Goal: Task Accomplishment & Management: Manage account settings

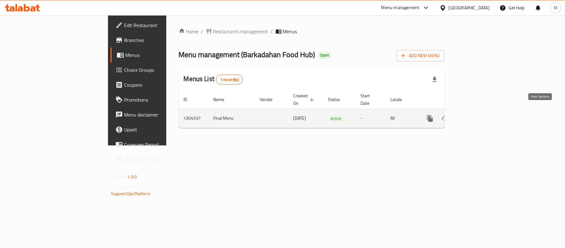
click at [482, 111] on link "enhanced table" at bounding box center [474, 118] width 15 height 15
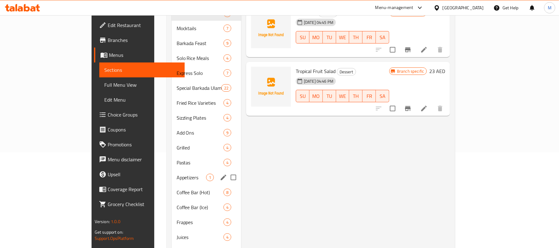
scroll to position [118, 0]
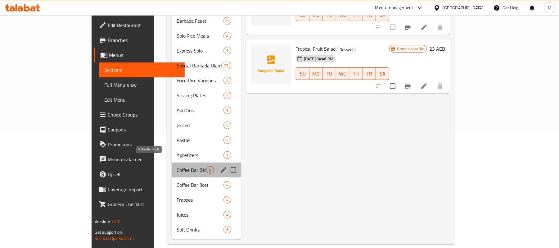
click at [176, 166] on span "Coffee Bar (Hot)" at bounding box center [190, 169] width 29 height 7
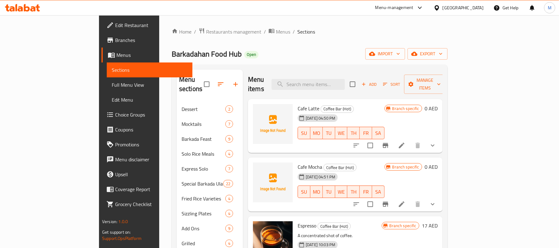
scroll to position [41, 0]
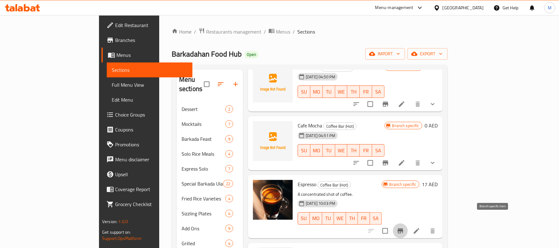
click at [403, 228] on icon "Branch-specific-item" at bounding box center [400, 230] width 6 height 5
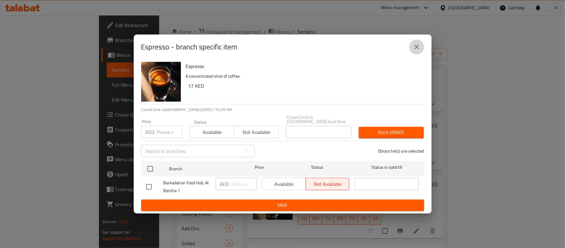
click at [418, 44] on icon "close" at bounding box center [416, 46] width 7 height 7
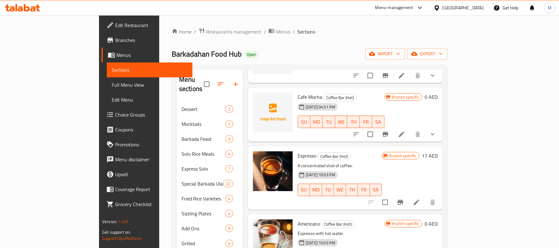
scroll to position [124, 0]
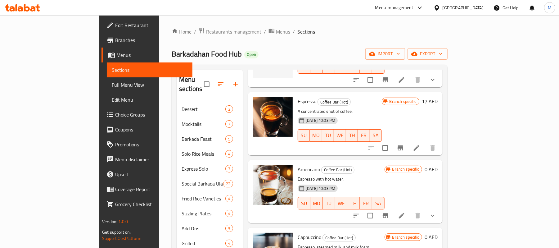
click at [434, 214] on icon "show more" at bounding box center [433, 215] width 4 height 2
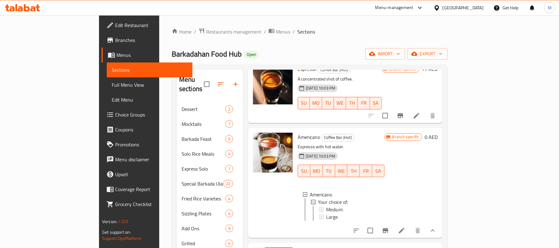
scroll to position [207, 0]
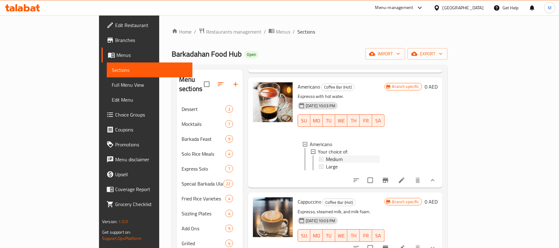
click at [326, 155] on div "Medium" at bounding box center [353, 158] width 54 height 7
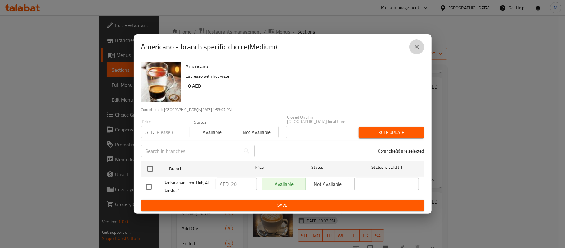
click at [411, 42] on button "close" at bounding box center [416, 46] width 15 height 15
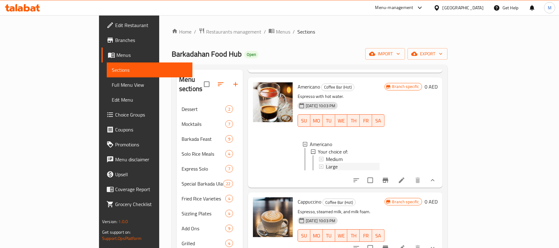
click at [326, 163] on span "Large" at bounding box center [332, 166] width 12 height 7
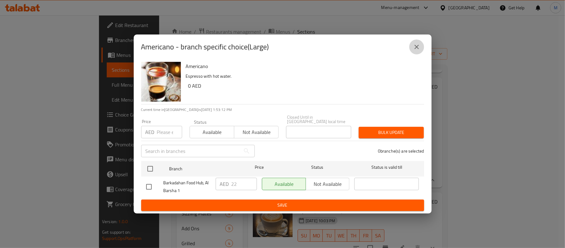
click at [421, 42] on button "close" at bounding box center [416, 46] width 15 height 15
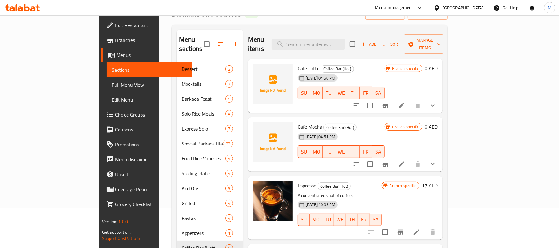
scroll to position [35, 0]
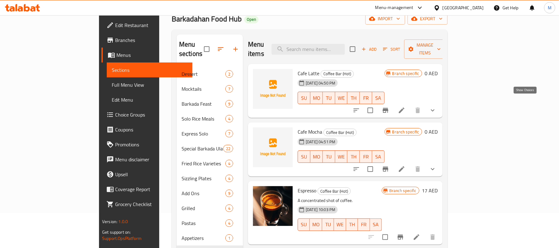
click at [436, 106] on icon "show more" at bounding box center [432, 109] width 7 height 7
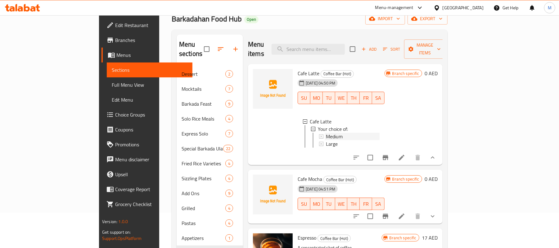
click at [345, 132] on div "Medium" at bounding box center [353, 135] width 54 height 7
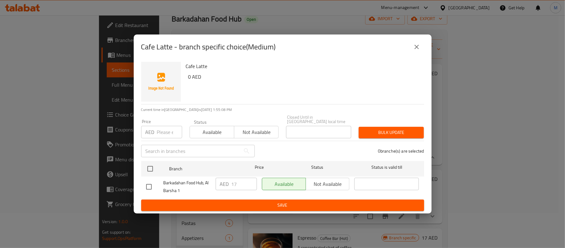
click at [415, 45] on icon "close" at bounding box center [416, 47] width 4 height 4
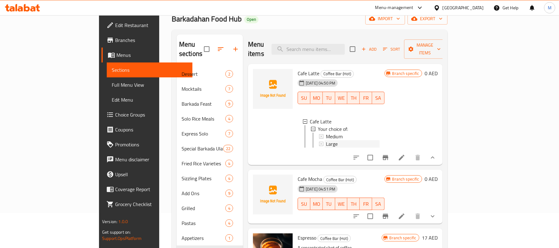
click at [326, 140] on span "Large" at bounding box center [332, 143] width 12 height 7
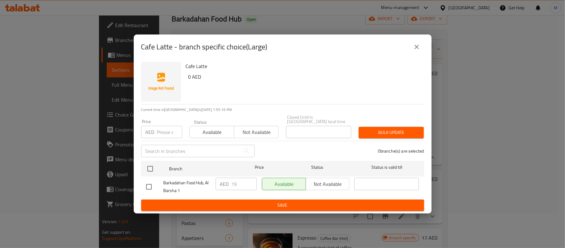
click at [418, 41] on button "close" at bounding box center [416, 46] width 15 height 15
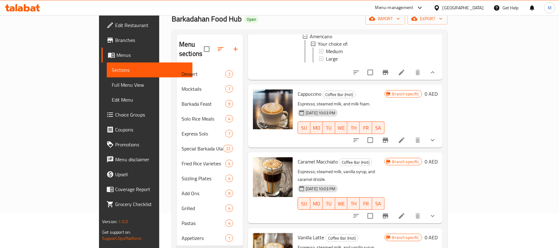
scroll to position [367, 0]
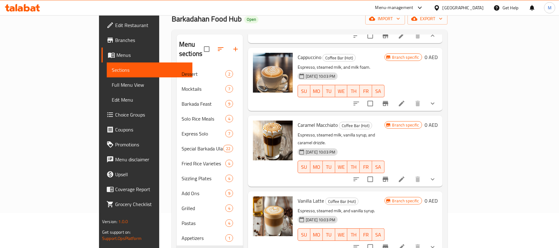
click at [440, 102] on button "show more" at bounding box center [432, 103] width 15 height 15
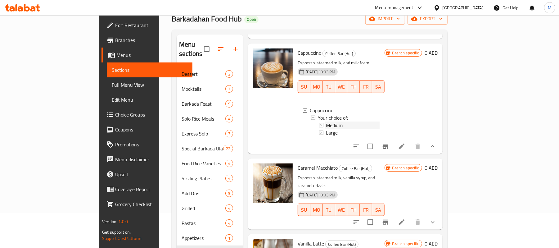
click at [334, 127] on div "Medium" at bounding box center [353, 124] width 54 height 7
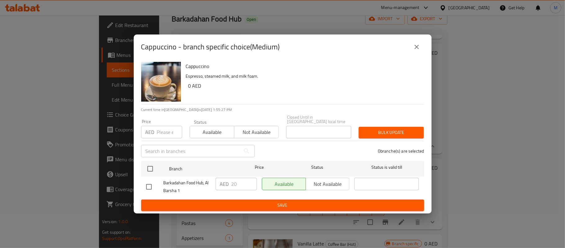
click at [416, 47] on icon "close" at bounding box center [416, 46] width 7 height 7
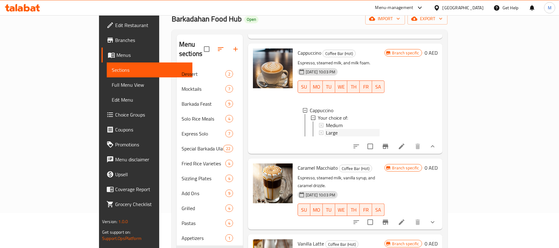
click at [326, 136] on span "Large" at bounding box center [332, 132] width 12 height 7
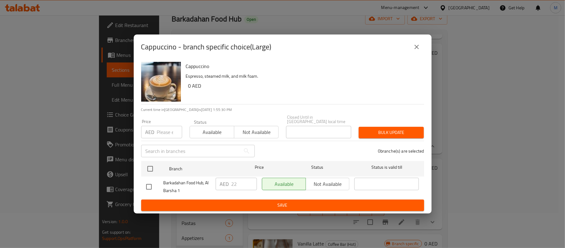
click at [419, 53] on button "close" at bounding box center [416, 46] width 15 height 15
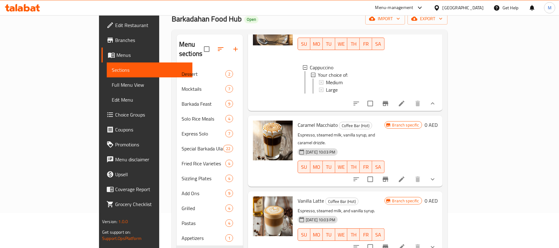
scroll to position [421, 0]
click at [436, 175] on icon "show more" at bounding box center [432, 178] width 7 height 7
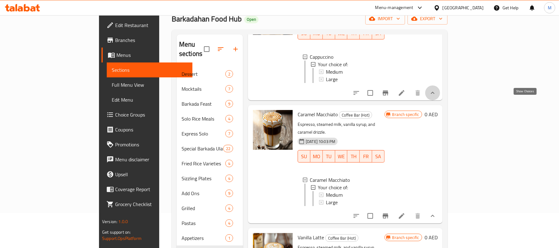
click at [436, 96] on icon "show more" at bounding box center [432, 92] width 7 height 7
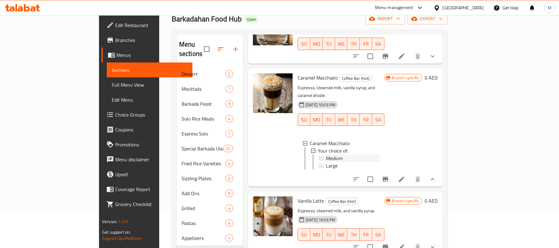
click at [326, 154] on span "Medium" at bounding box center [334, 157] width 17 height 7
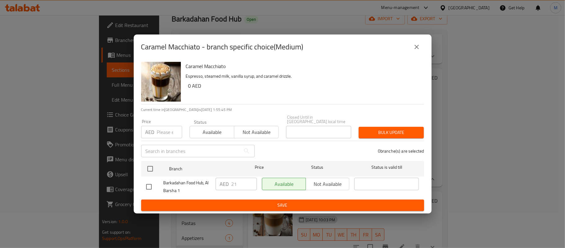
click at [411, 48] on button "close" at bounding box center [416, 46] width 15 height 15
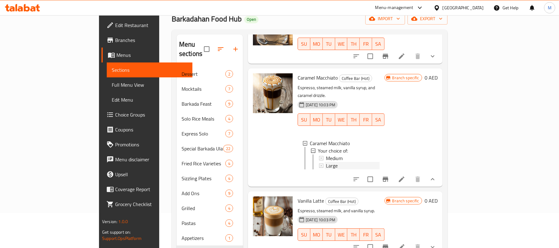
click at [326, 162] on div "Large" at bounding box center [353, 165] width 54 height 7
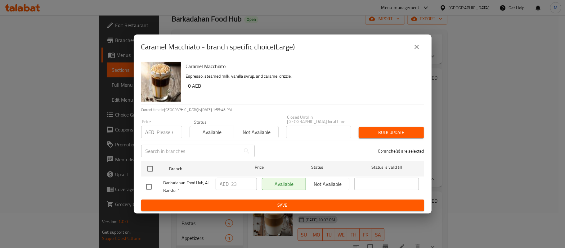
click at [411, 47] on button "close" at bounding box center [416, 46] width 15 height 15
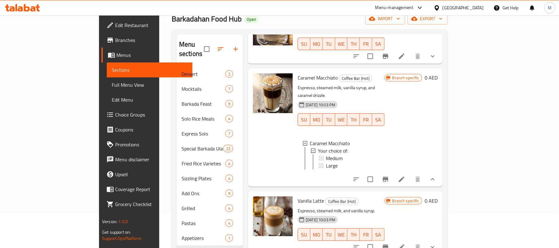
click at [436, 175] on icon "show more" at bounding box center [432, 178] width 7 height 7
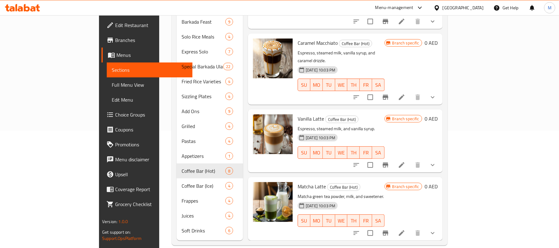
scroll to position [118, 0]
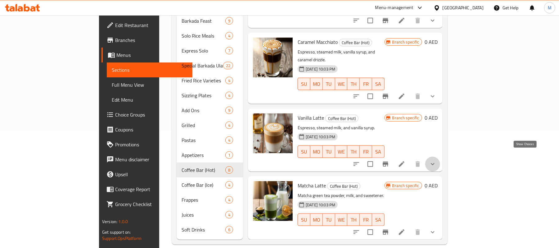
click at [436, 160] on icon "show more" at bounding box center [432, 163] width 7 height 7
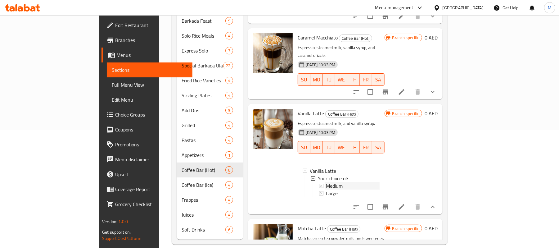
click at [326, 182] on span "Medium" at bounding box center [334, 185] width 17 height 7
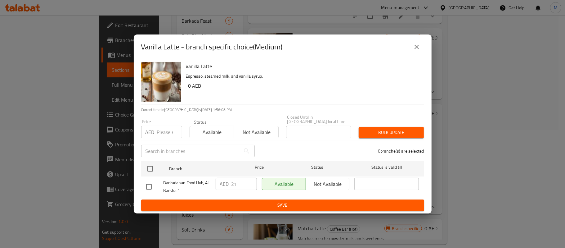
click at [413, 40] on button "close" at bounding box center [416, 46] width 15 height 15
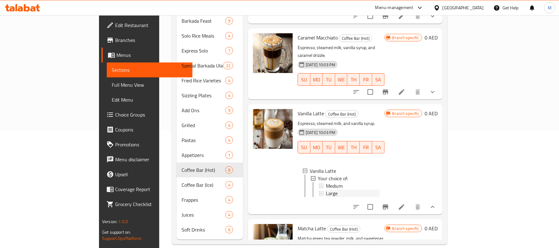
click at [326, 189] on span "Large" at bounding box center [332, 192] width 12 height 7
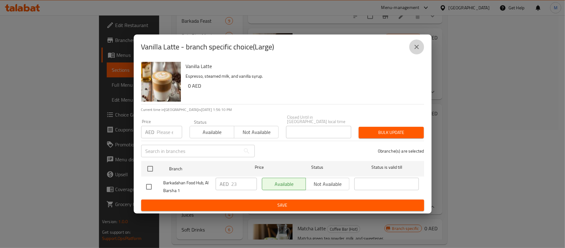
click at [419, 46] on icon "close" at bounding box center [416, 46] width 7 height 7
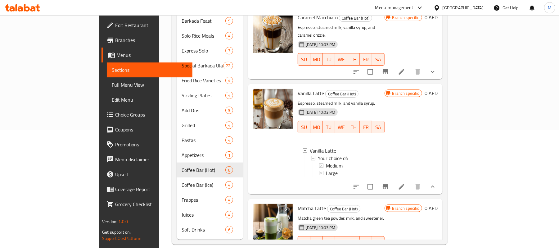
scroll to position [421, 0]
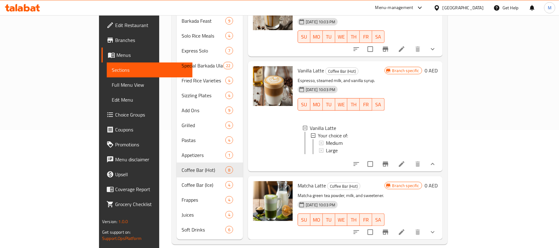
click at [440, 224] on button "show more" at bounding box center [432, 231] width 15 height 15
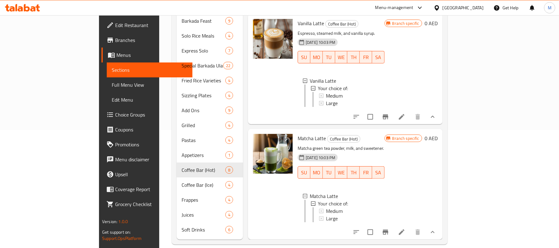
scroll to position [474, 0]
click at [326, 207] on span "Medium" at bounding box center [334, 210] width 17 height 7
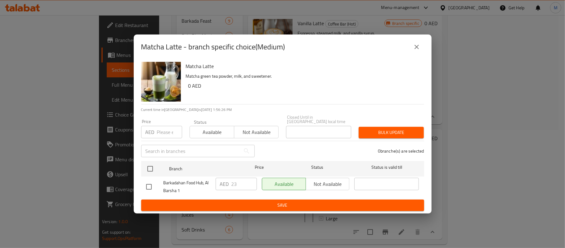
click at [416, 44] on icon "close" at bounding box center [416, 46] width 7 height 7
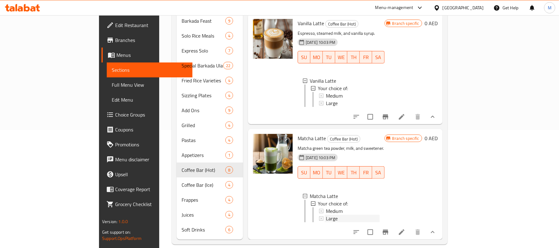
click at [326, 214] on span "Large" at bounding box center [332, 217] width 12 height 7
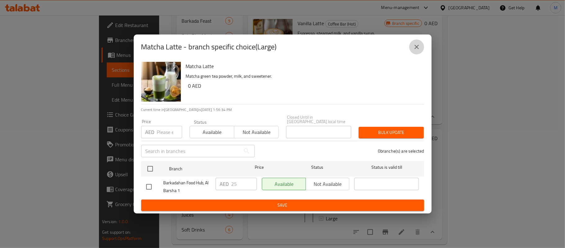
click at [419, 43] on icon "close" at bounding box center [416, 46] width 7 height 7
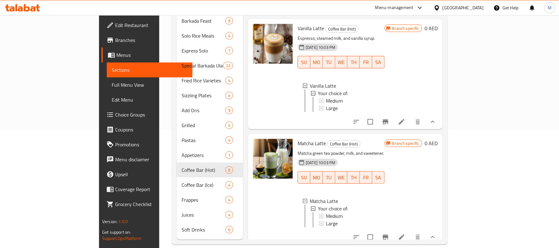
scroll to position [432, 0]
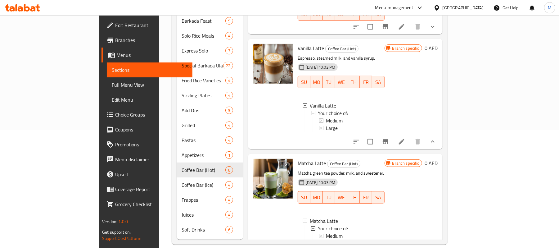
click at [436, 141] on icon "show more" at bounding box center [432, 141] width 7 height 7
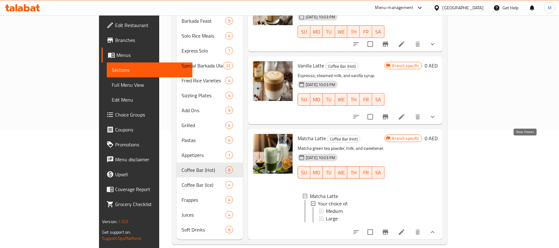
scroll to position [421, 0]
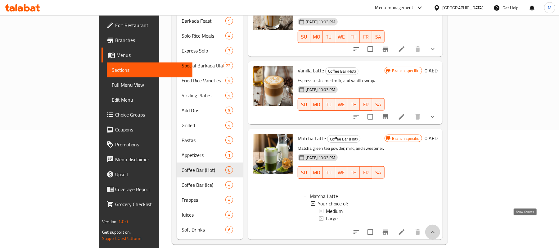
click at [436, 228] on icon "show more" at bounding box center [432, 231] width 7 height 7
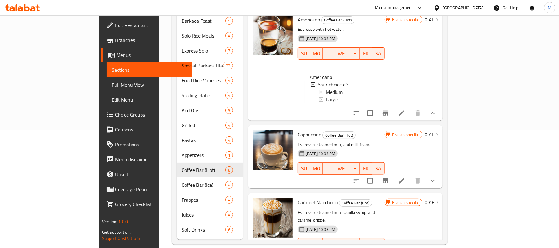
scroll to position [202, 0]
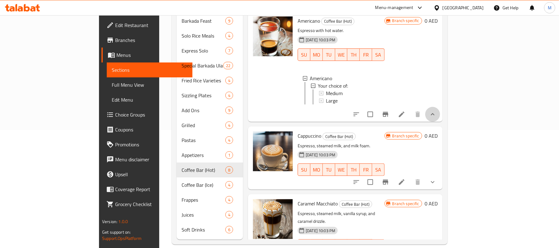
click at [440, 113] on button "show more" at bounding box center [432, 114] width 15 height 15
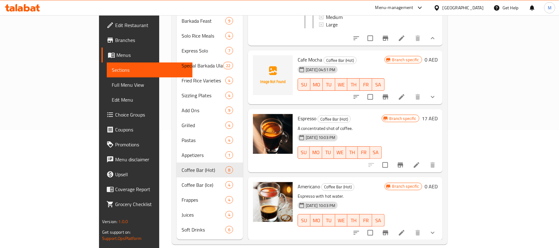
scroll to position [0, 0]
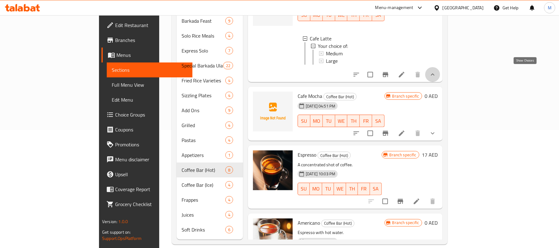
click at [434, 73] on icon "show more" at bounding box center [433, 74] width 4 height 2
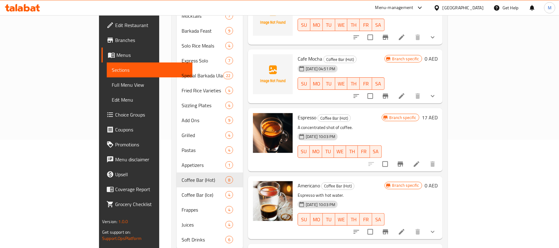
scroll to position [118, 0]
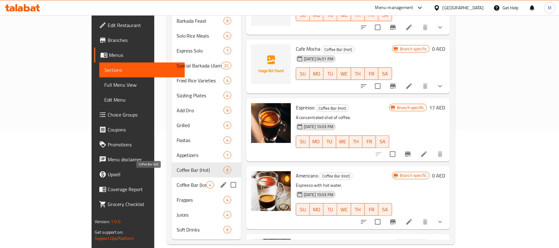
click at [176, 181] on span "Coffee Bar (Ice)" at bounding box center [190, 184] width 29 height 7
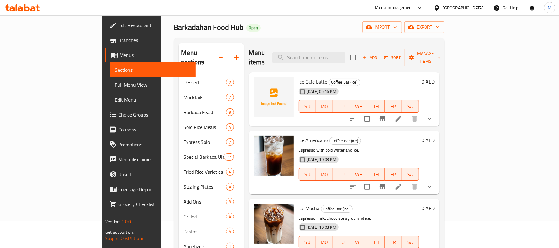
scroll to position [41, 0]
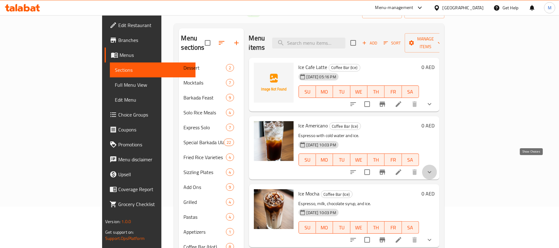
click at [433, 168] on icon "show more" at bounding box center [429, 171] width 7 height 7
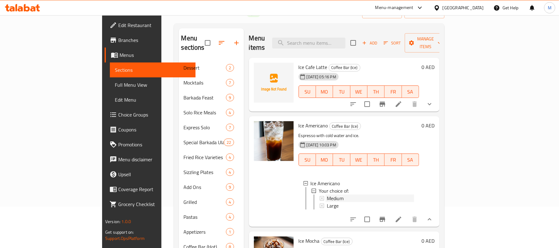
click at [327, 194] on span "Medium" at bounding box center [335, 197] width 17 height 7
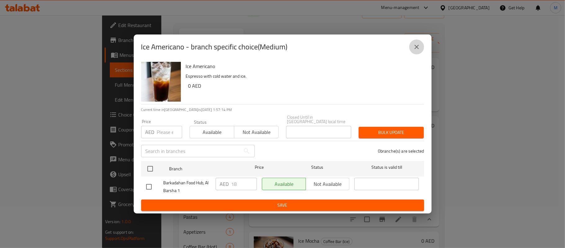
click at [416, 46] on icon "close" at bounding box center [416, 46] width 7 height 7
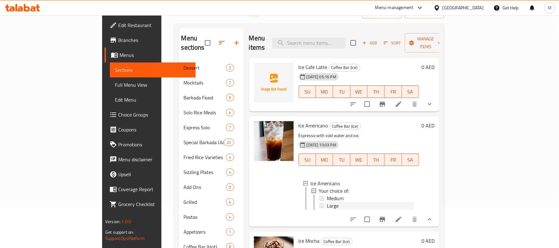
click at [327, 202] on span "Large" at bounding box center [333, 205] width 12 height 7
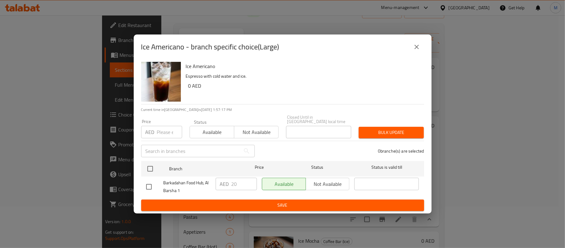
click at [418, 45] on icon "close" at bounding box center [416, 46] width 7 height 7
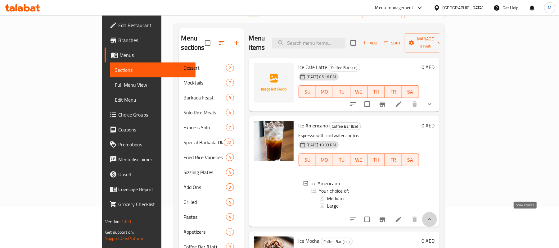
click at [431, 218] on icon "show more" at bounding box center [429, 219] width 4 height 2
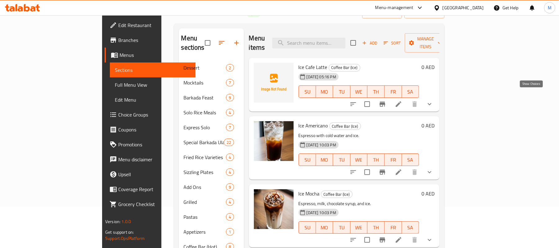
click at [433, 100] on icon "show more" at bounding box center [429, 103] width 7 height 7
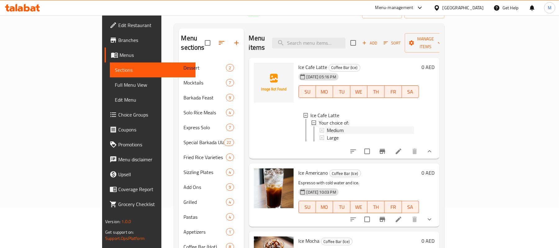
click at [327, 126] on span "Medium" at bounding box center [335, 129] width 17 height 7
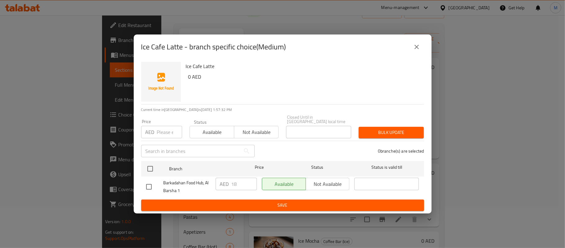
drag, startPoint x: 423, startPoint y: 39, endPoint x: 369, endPoint y: 92, distance: 75.7
click at [423, 39] on div "Ice Cafe Latte - branch specific choice(Medium)" at bounding box center [282, 46] width 283 height 15
click at [422, 48] on button "close" at bounding box center [416, 46] width 15 height 15
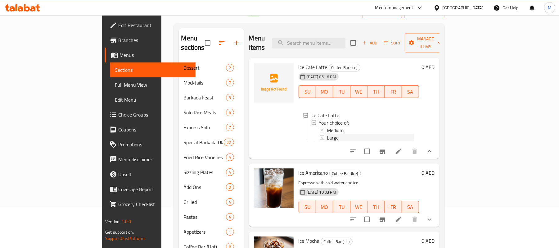
click at [329, 134] on div "Large" at bounding box center [370, 137] width 87 height 7
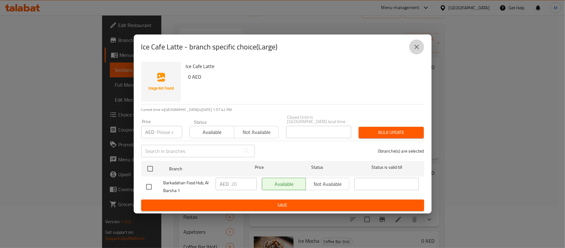
click at [413, 47] on icon "close" at bounding box center [416, 46] width 7 height 7
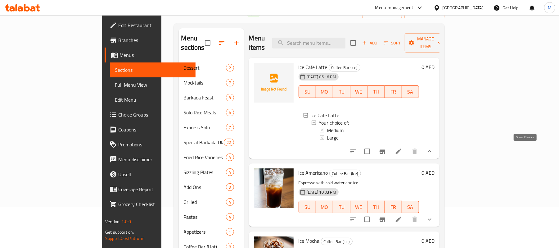
click at [433, 149] on icon "show more" at bounding box center [429, 150] width 7 height 7
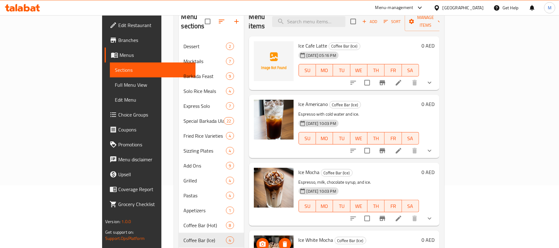
scroll to position [83, 0]
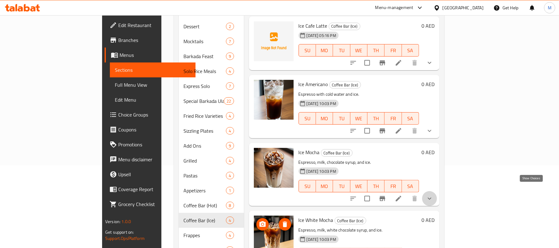
click at [433, 194] on icon "show more" at bounding box center [429, 197] width 7 height 7
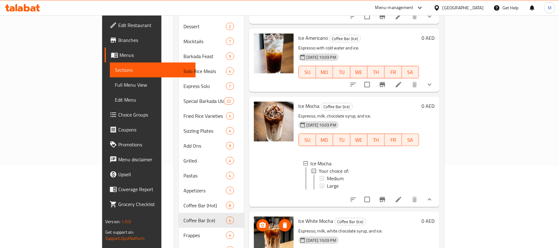
scroll to position [52, 0]
click at [327, 174] on span "Medium" at bounding box center [335, 177] width 17 height 7
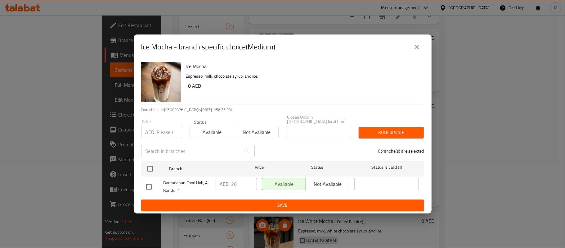
click at [418, 45] on icon "close" at bounding box center [416, 47] width 4 height 4
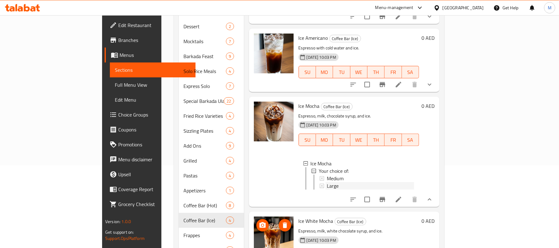
click at [327, 182] on span "Large" at bounding box center [333, 185] width 12 height 7
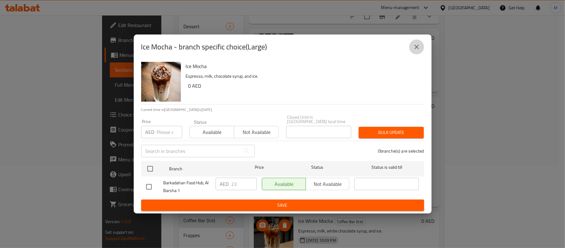
click at [421, 49] on button "close" at bounding box center [416, 46] width 15 height 15
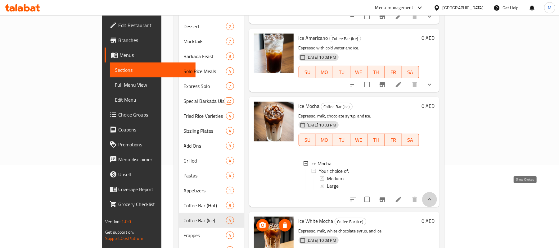
click at [433, 195] on icon "show more" at bounding box center [429, 198] width 7 height 7
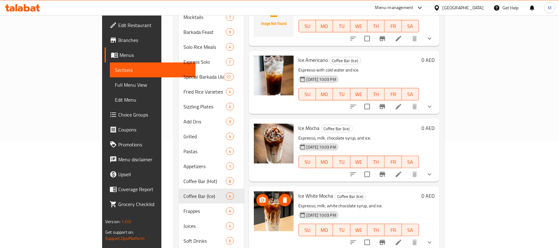
scroll to position [118, 0]
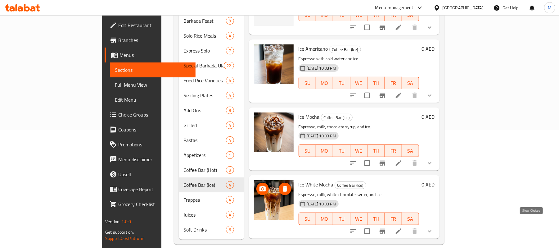
click at [433, 227] on icon "show more" at bounding box center [429, 230] width 7 height 7
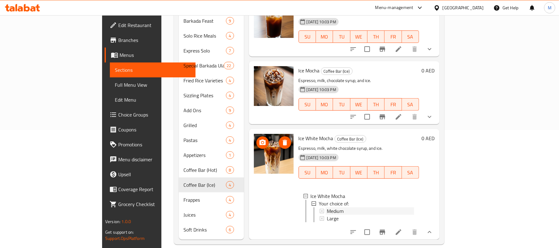
click at [327, 207] on div "Medium" at bounding box center [370, 210] width 87 height 7
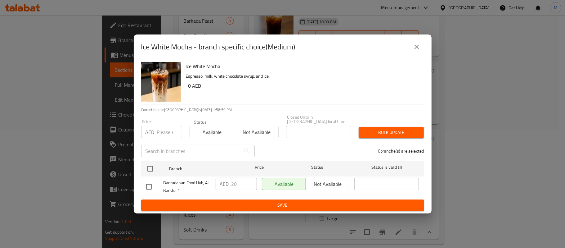
click at [421, 45] on button "close" at bounding box center [416, 46] width 15 height 15
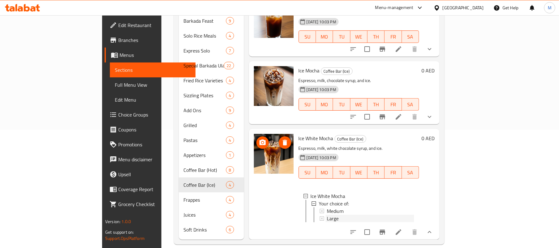
click at [327, 214] on div "Large" at bounding box center [370, 217] width 87 height 7
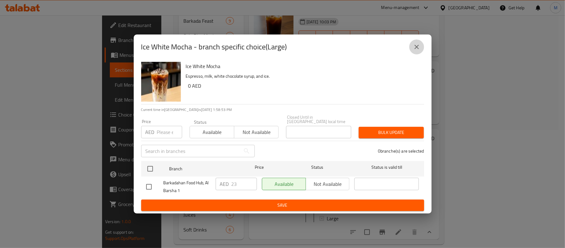
click at [410, 47] on button "close" at bounding box center [416, 46] width 15 height 15
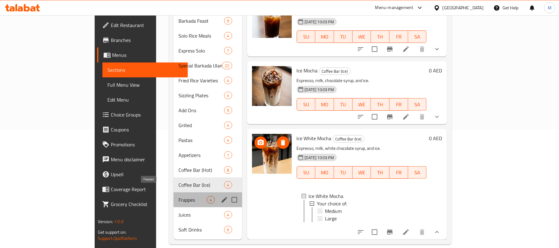
click at [178, 196] on span "Frappes" at bounding box center [192, 199] width 28 height 7
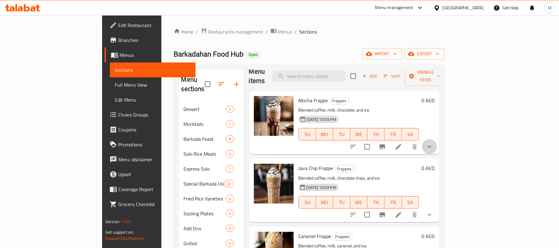
click at [433, 143] on icon "show more" at bounding box center [429, 146] width 7 height 7
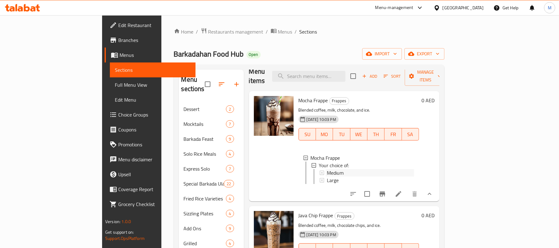
click at [327, 169] on span "Medium" at bounding box center [335, 172] width 17 height 7
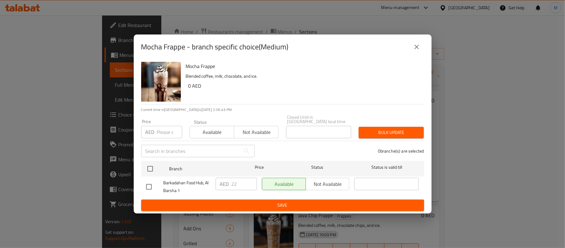
click at [413, 47] on icon "close" at bounding box center [416, 46] width 7 height 7
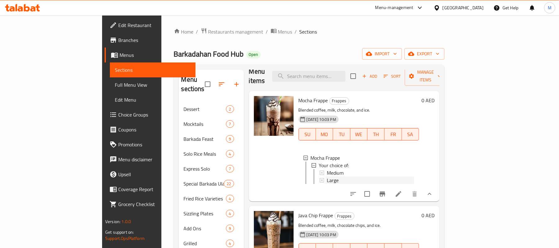
click at [327, 176] on div "Large" at bounding box center [370, 179] width 87 height 7
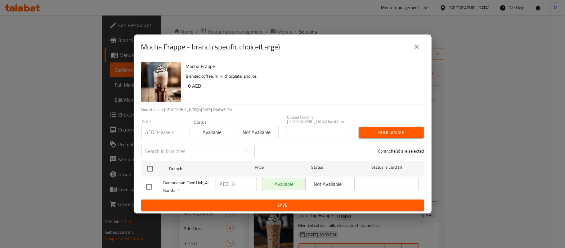
click at [417, 44] on icon "close" at bounding box center [416, 46] width 7 height 7
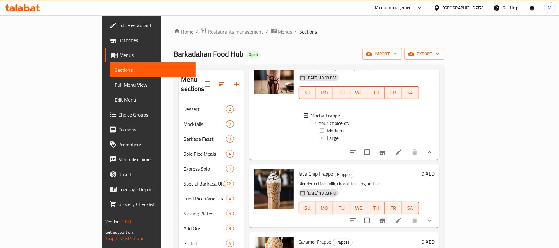
scroll to position [61, 0]
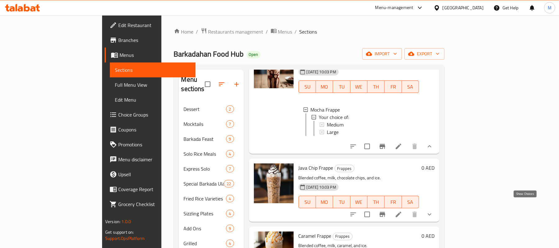
click at [433, 210] on icon "show more" at bounding box center [429, 213] width 7 height 7
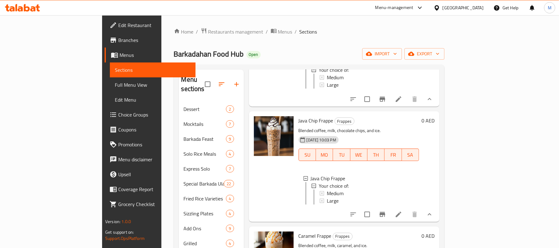
scroll to position [115, 0]
click at [327, 189] on span "Medium" at bounding box center [335, 192] width 17 height 7
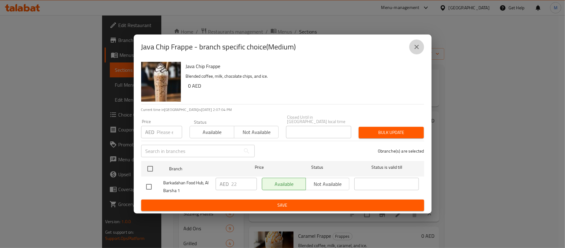
click at [414, 45] on icon "close" at bounding box center [416, 46] width 7 height 7
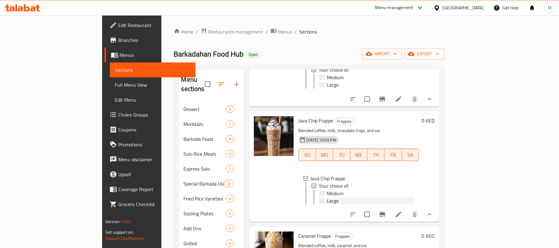
click at [327, 197] on span "Large" at bounding box center [333, 200] width 12 height 7
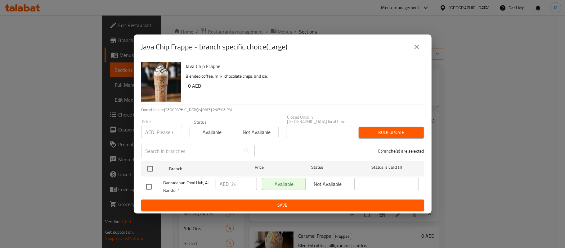
click at [414, 48] on icon "close" at bounding box center [416, 46] width 7 height 7
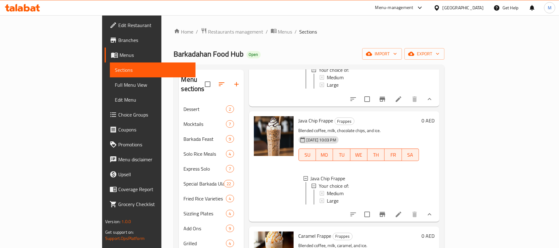
scroll to position [1, 0]
click at [433, 210] on icon "show more" at bounding box center [429, 213] width 7 height 7
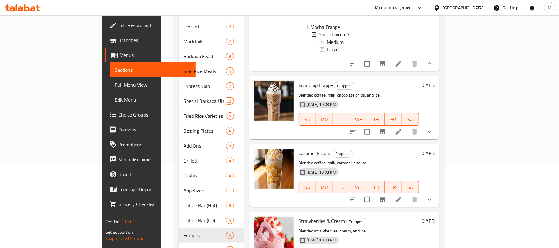
scroll to position [20, 0]
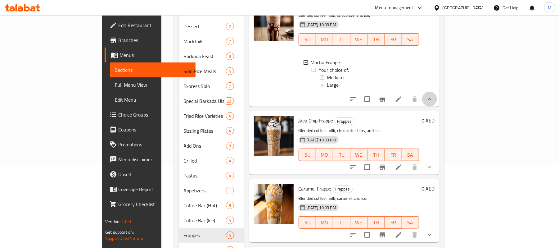
click at [437, 100] on button "show more" at bounding box center [429, 99] width 15 height 15
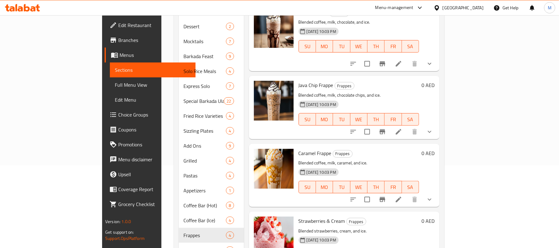
scroll to position [8, 0]
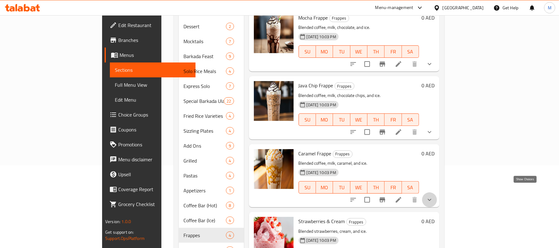
click at [433, 196] on icon "show more" at bounding box center [429, 199] width 7 height 7
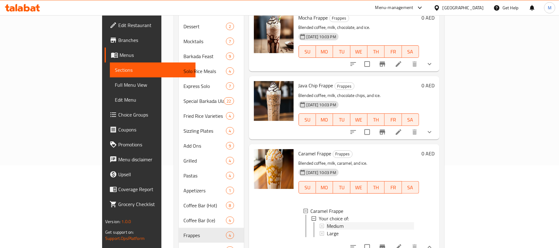
click at [327, 222] on div "Medium" at bounding box center [370, 225] width 87 height 7
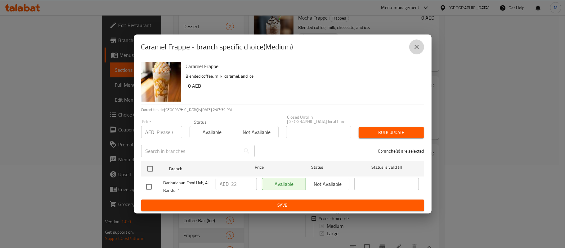
click at [410, 50] on button "close" at bounding box center [416, 46] width 15 height 15
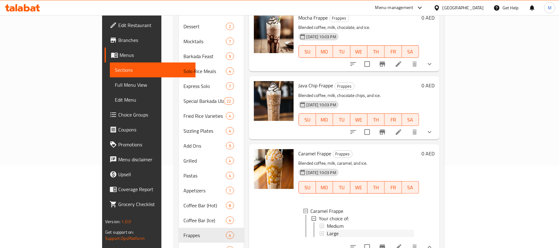
click at [327, 229] on div "Large" at bounding box center [370, 232] width 87 height 7
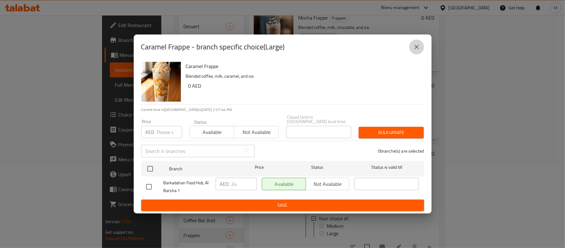
click at [416, 42] on button "close" at bounding box center [416, 46] width 15 height 15
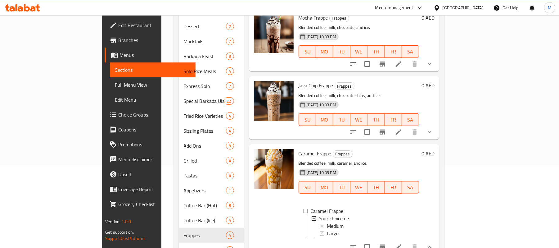
scroll to position [61, 0]
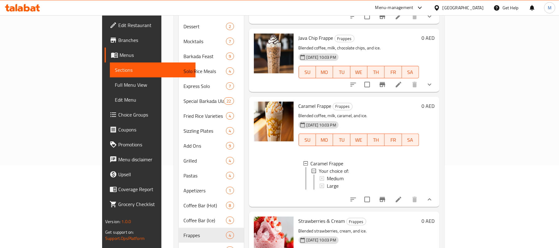
click at [437, 192] on button "show more" at bounding box center [429, 199] width 15 height 15
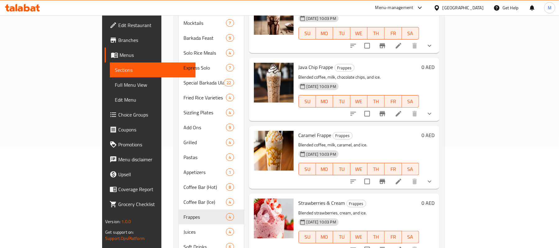
scroll to position [118, 0]
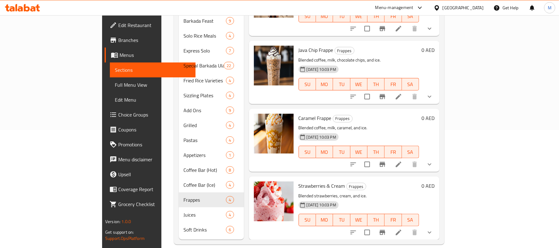
click at [433, 228] on icon "show more" at bounding box center [429, 231] width 7 height 7
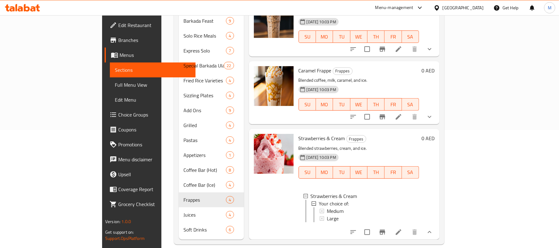
scroll to position [61, 0]
click at [327, 207] on div "Medium" at bounding box center [370, 210] width 87 height 7
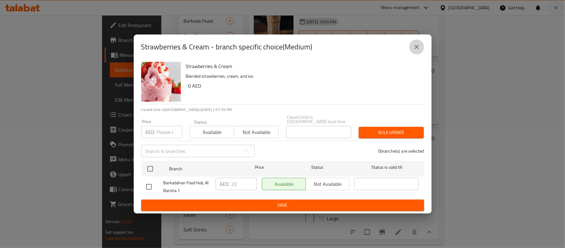
click at [419, 45] on icon "close" at bounding box center [416, 46] width 7 height 7
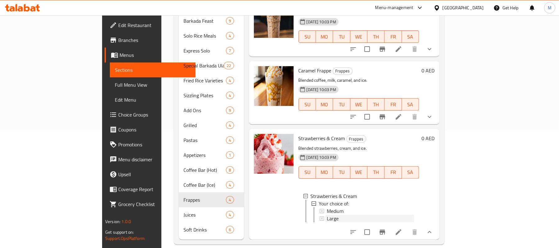
click at [327, 214] on span "Large" at bounding box center [333, 217] width 12 height 7
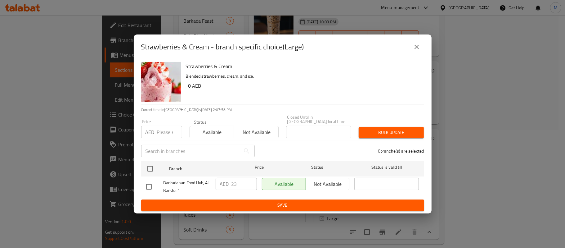
click at [412, 48] on button "close" at bounding box center [416, 46] width 15 height 15
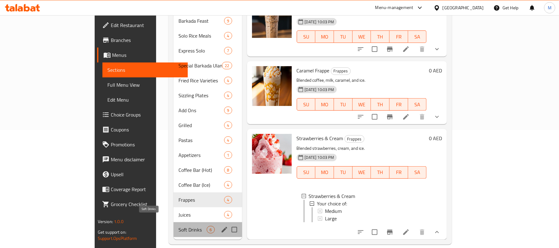
click at [178, 226] on span "Soft Drinks" at bounding box center [192, 229] width 28 height 7
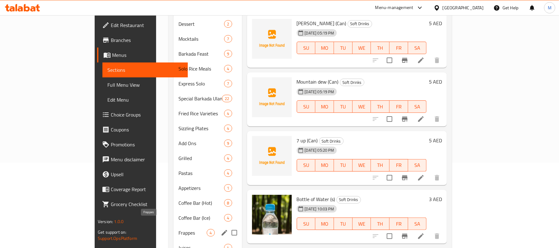
scroll to position [118, 0]
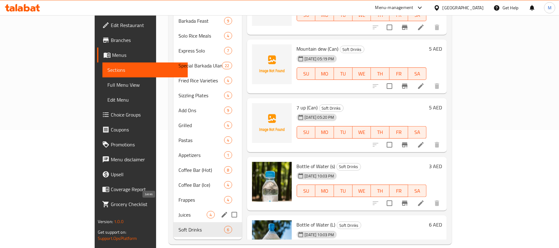
click at [178, 211] on span "Juices" at bounding box center [192, 214] width 28 height 7
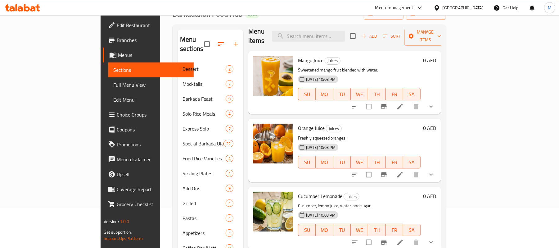
scroll to position [118, 0]
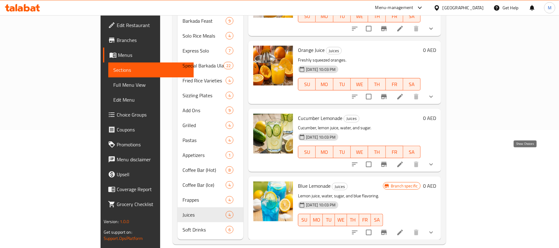
click at [435, 160] on icon "show more" at bounding box center [430, 163] width 7 height 7
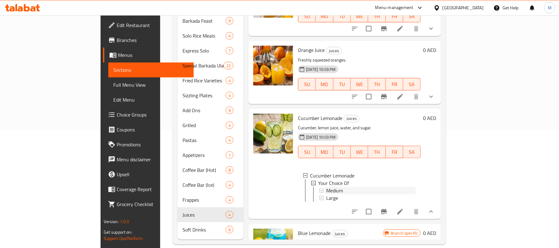
click at [336, 186] on div "Medium" at bounding box center [370, 189] width 89 height 7
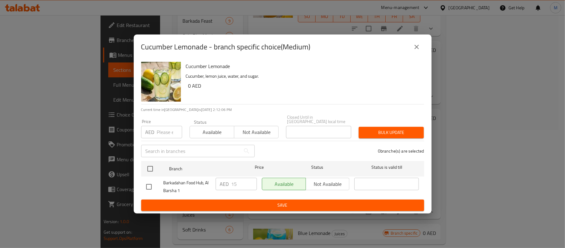
click at [413, 49] on icon "close" at bounding box center [416, 46] width 7 height 7
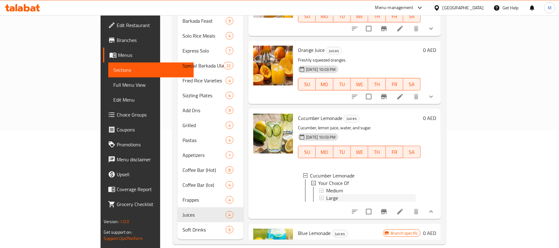
click at [326, 194] on div "Large" at bounding box center [370, 197] width 89 height 7
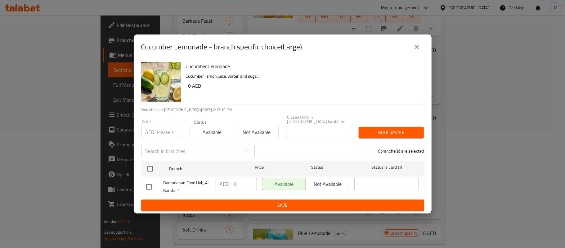
click at [411, 49] on button "close" at bounding box center [416, 46] width 15 height 15
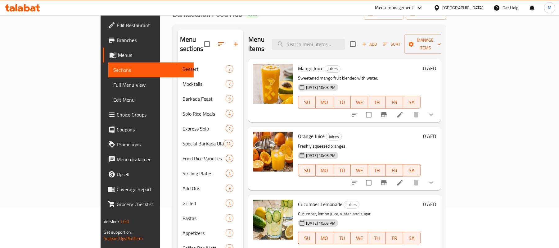
scroll to position [35, 0]
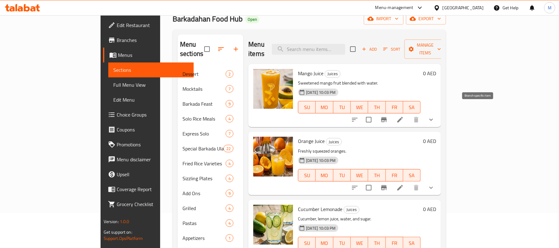
click at [386, 117] on icon "Branch-specific-item" at bounding box center [384, 119] width 6 height 5
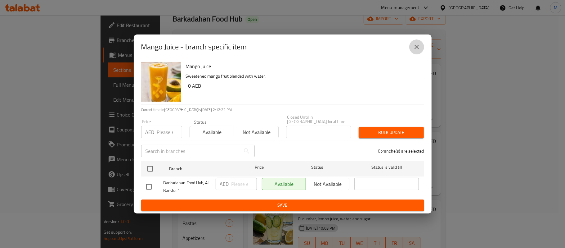
click at [411, 48] on button "close" at bounding box center [416, 46] width 15 height 15
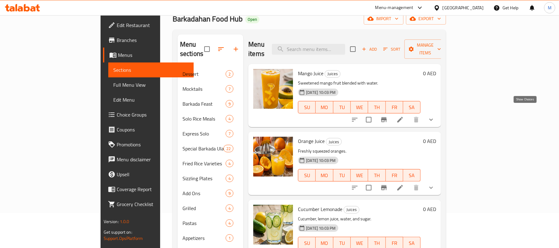
click at [433, 118] on icon "show more" at bounding box center [431, 119] width 4 height 2
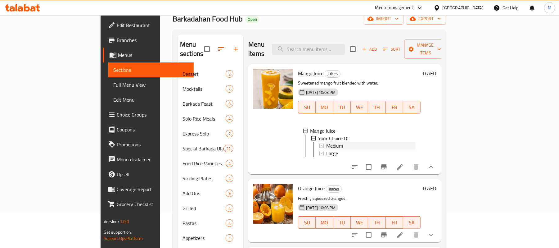
click at [326, 142] on div "Medium" at bounding box center [370, 145] width 89 height 7
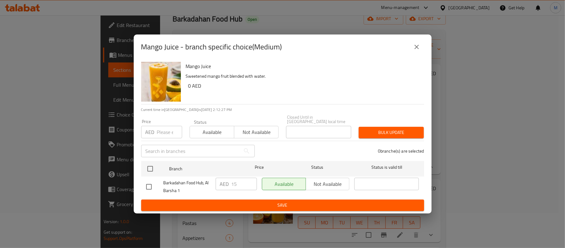
click at [416, 43] on icon "close" at bounding box center [416, 46] width 7 height 7
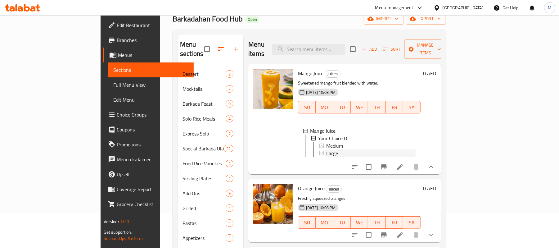
click at [326, 149] on div "Large" at bounding box center [370, 152] width 89 height 7
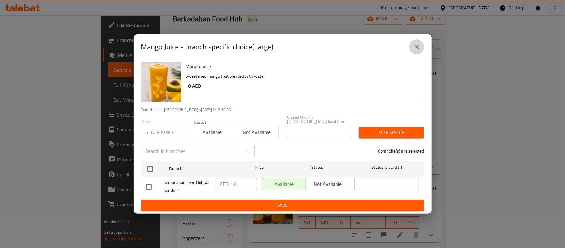
drag, startPoint x: 418, startPoint y: 42, endPoint x: 424, endPoint y: 119, distance: 77.2
click at [418, 43] on button "close" at bounding box center [416, 46] width 15 height 15
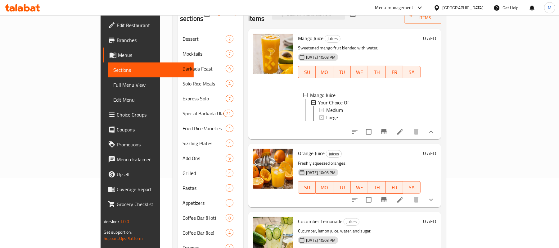
scroll to position [118, 0]
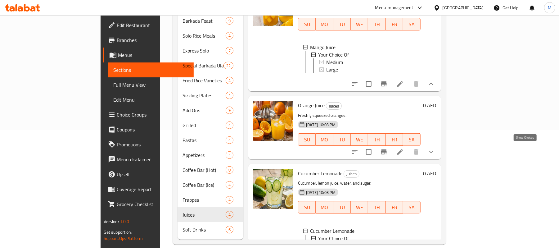
click at [435, 148] on icon "show more" at bounding box center [430, 151] width 7 height 7
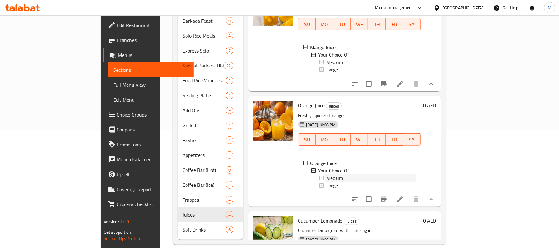
click at [326, 174] on span "Medium" at bounding box center [334, 177] width 17 height 7
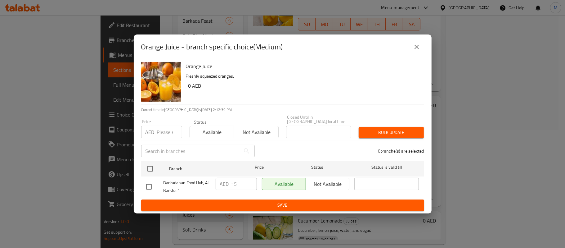
drag, startPoint x: 416, startPoint y: 45, endPoint x: 386, endPoint y: 112, distance: 73.6
click at [416, 45] on icon "close" at bounding box center [416, 46] width 7 height 7
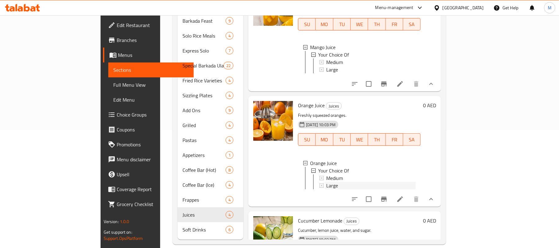
click at [326, 183] on div "Large" at bounding box center [370, 184] width 89 height 7
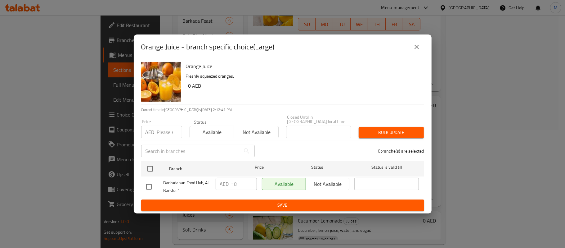
click at [419, 47] on icon "close" at bounding box center [416, 46] width 7 height 7
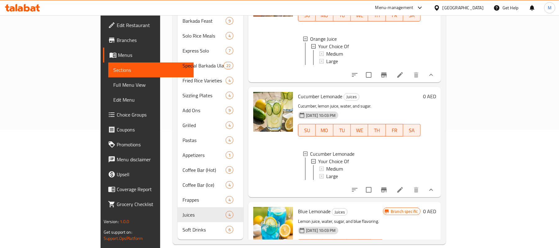
scroll to position [168, 0]
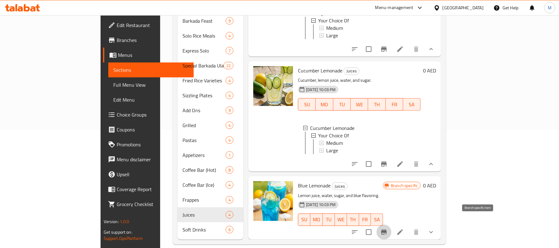
click at [387, 228] on icon "Branch-specific-item" at bounding box center [383, 231] width 7 height 7
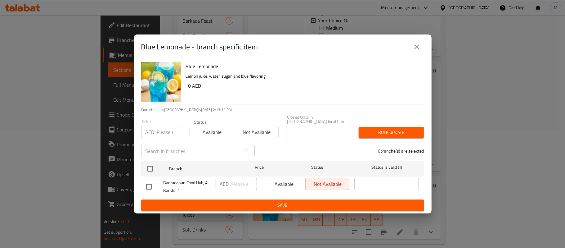
click at [414, 44] on icon "close" at bounding box center [416, 46] width 7 height 7
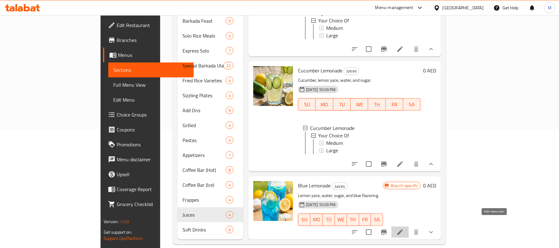
click at [404, 228] on icon at bounding box center [399, 231] width 7 height 7
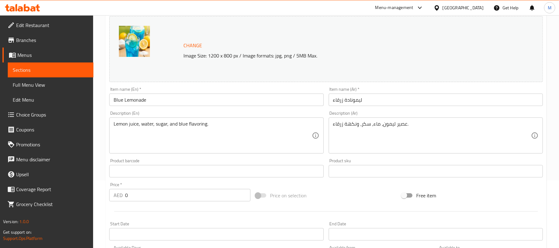
scroll to position [210, 0]
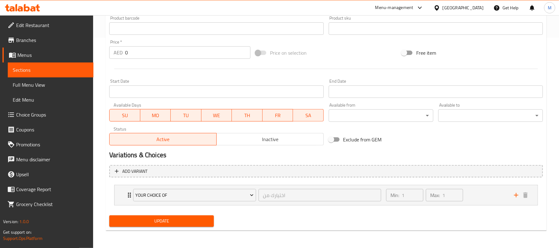
click at [283, 143] on span "Inactive" at bounding box center [270, 139] width 102 height 9
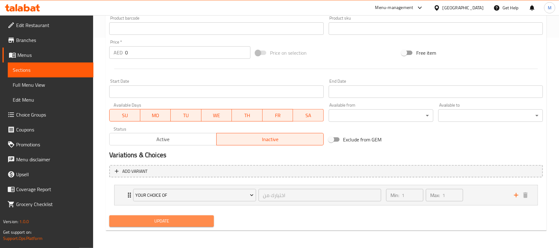
click at [189, 223] on span "Update" at bounding box center [161, 221] width 95 height 8
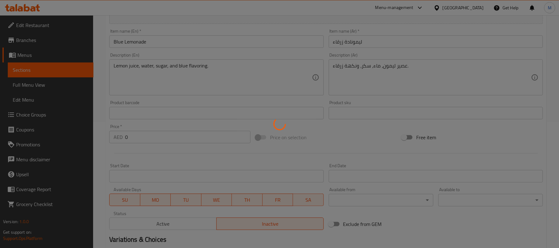
scroll to position [0, 0]
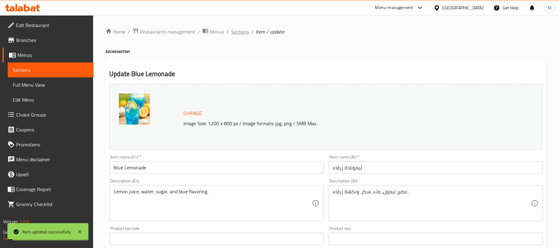
click at [240, 29] on span "Sections" at bounding box center [240, 31] width 18 height 7
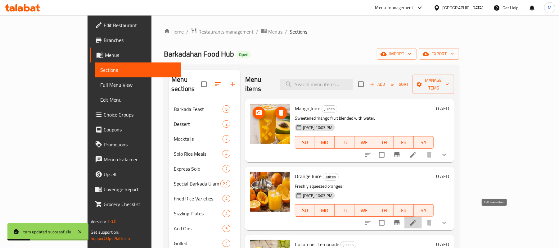
click at [417, 219] on icon at bounding box center [412, 222] width 7 height 7
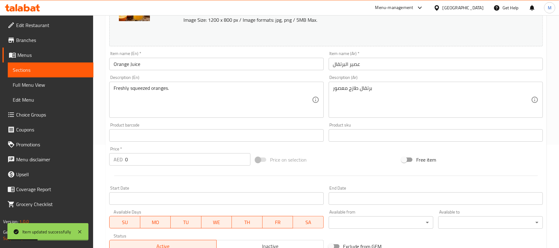
scroll to position [210, 0]
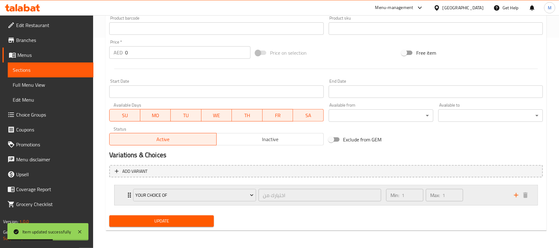
click at [121, 194] on div "Your Choice Of اختيارك من ​ Min: 1 ​ Max: 1 ​" at bounding box center [325, 195] width 423 height 20
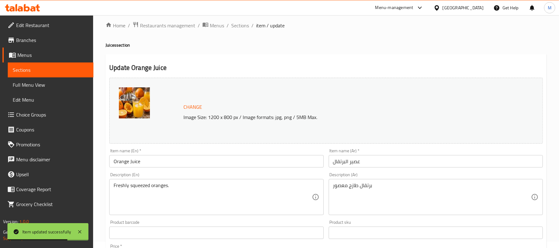
scroll to position [0, 0]
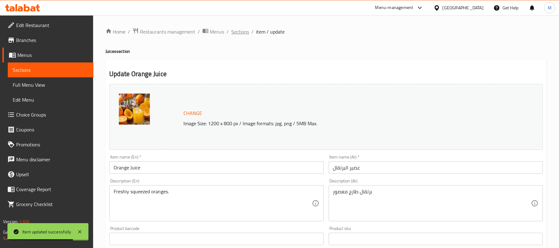
click at [239, 33] on span "Sections" at bounding box center [240, 31] width 18 height 7
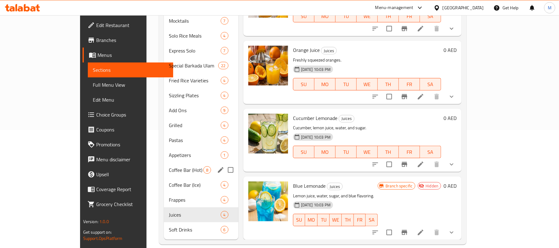
scroll to position [35, 0]
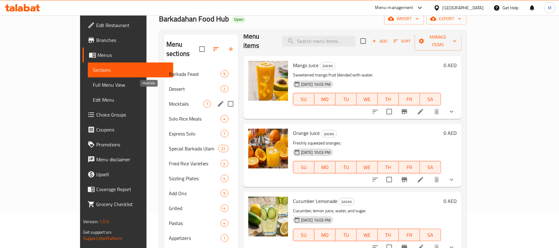
click at [169, 100] on span "Mocktails" at bounding box center [186, 103] width 34 height 7
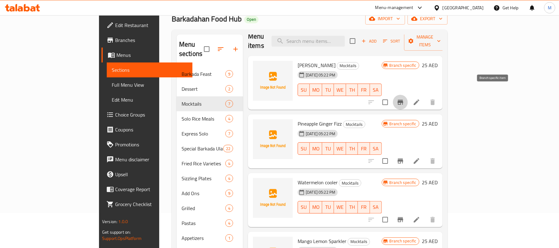
click at [403, 100] on icon "Branch-specific-item" at bounding box center [400, 102] width 6 height 5
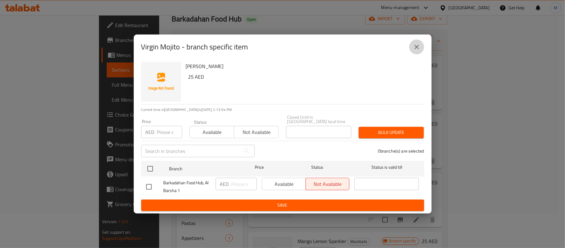
click at [412, 48] on button "close" at bounding box center [416, 46] width 15 height 15
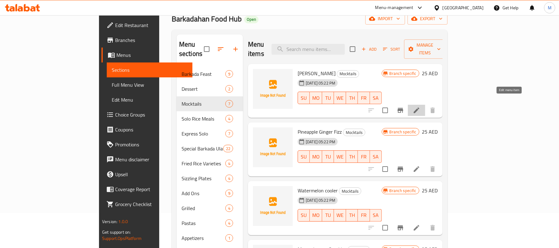
click at [420, 106] on icon at bounding box center [416, 109] width 7 height 7
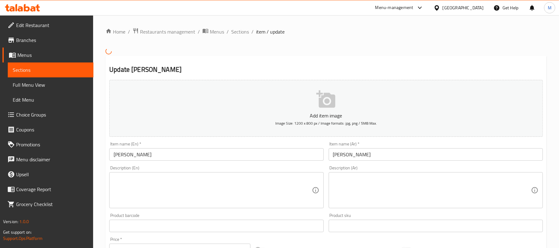
scroll to position [197, 0]
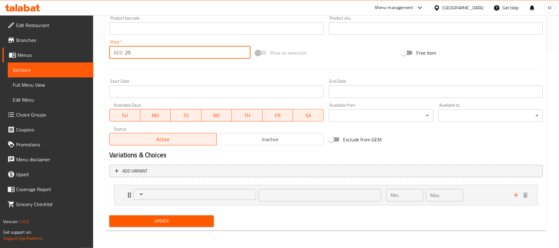
drag, startPoint x: 134, startPoint y: 50, endPoint x: 119, endPoint y: 53, distance: 15.5
click at [119, 53] on div "AED 25 Price *" at bounding box center [179, 52] width 141 height 12
type input "أختيارك من :"
type input "1"
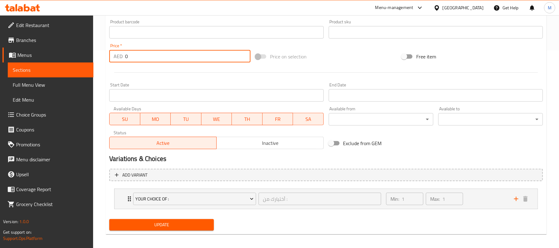
type input "0"
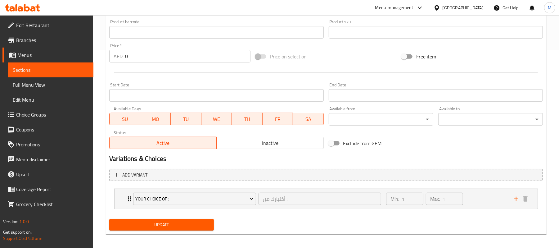
click at [210, 231] on div "Update" at bounding box center [161, 224] width 109 height 16
click at [205, 225] on span "Update" at bounding box center [161, 225] width 95 height 8
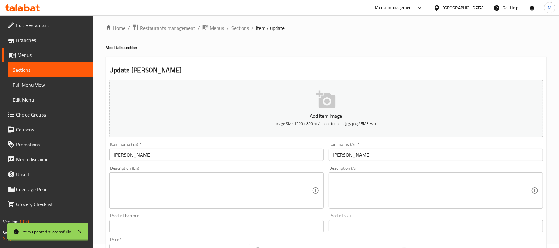
scroll to position [0, 0]
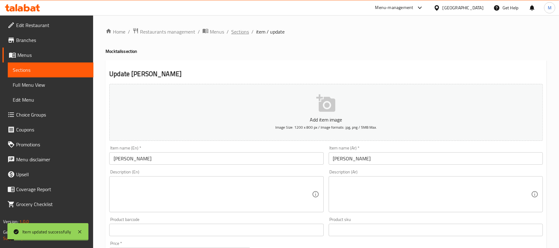
click at [236, 30] on span "Sections" at bounding box center [240, 31] width 18 height 7
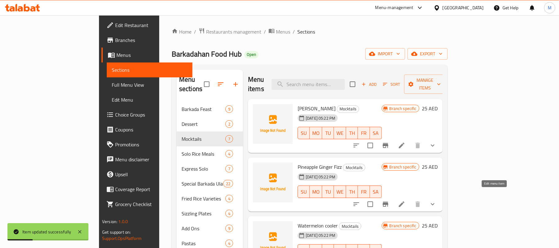
click at [405, 200] on icon at bounding box center [401, 203] width 7 height 7
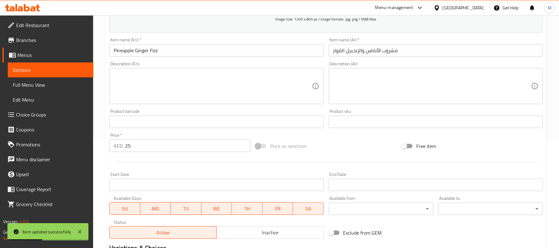
scroll to position [201, 0]
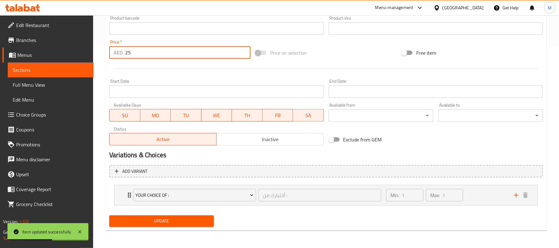
drag, startPoint x: 134, startPoint y: 54, endPoint x: 119, endPoint y: 51, distance: 15.1
click at [119, 51] on div "AED 25 Price *" at bounding box center [179, 52] width 141 height 12
type input "0"
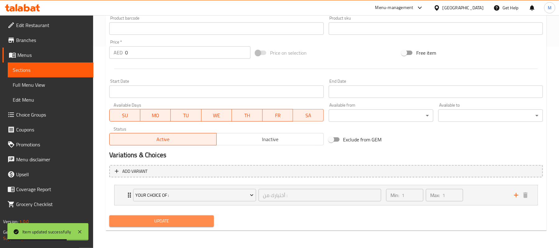
click at [179, 222] on span "Update" at bounding box center [161, 221] width 95 height 8
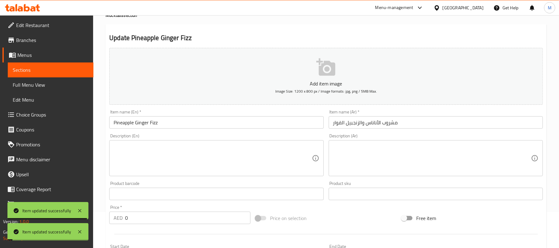
scroll to position [0, 0]
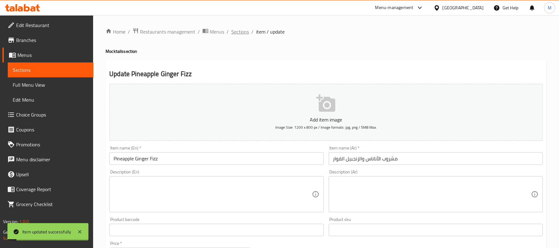
click at [236, 28] on span "Sections" at bounding box center [240, 31] width 18 height 7
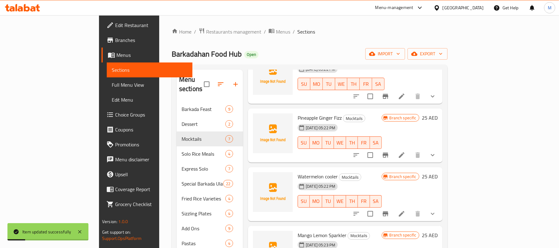
scroll to position [83, 0]
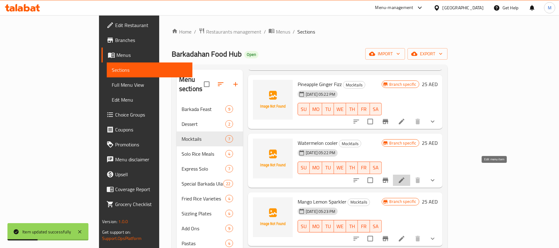
click at [404, 177] on icon at bounding box center [402, 180] width 6 height 6
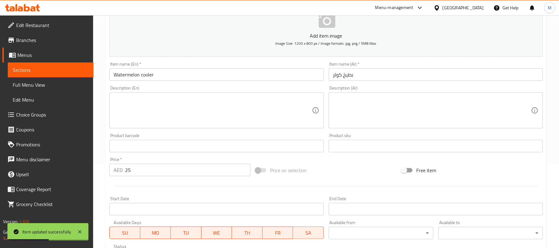
scroll to position [201, 0]
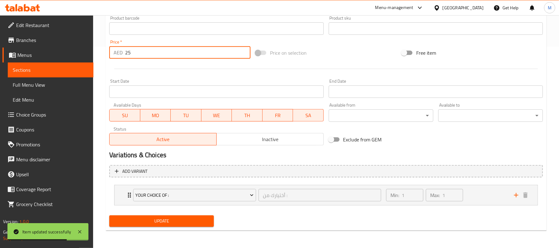
drag, startPoint x: 131, startPoint y: 54, endPoint x: 118, endPoint y: 53, distance: 12.8
click at [118, 53] on div "AED 25 Price *" at bounding box center [179, 52] width 141 height 12
type input "0"
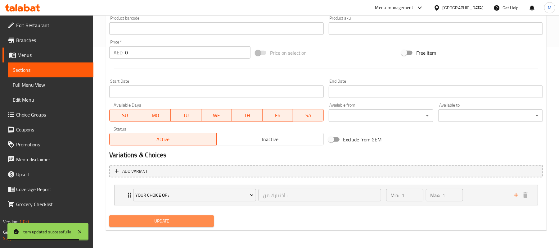
click at [159, 220] on span "Update" at bounding box center [161, 221] width 95 height 8
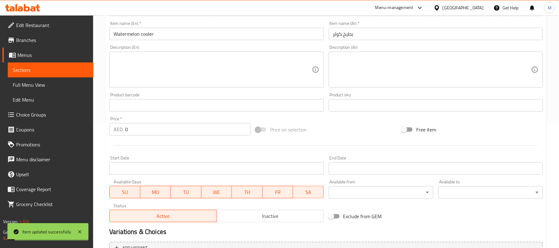
scroll to position [36, 0]
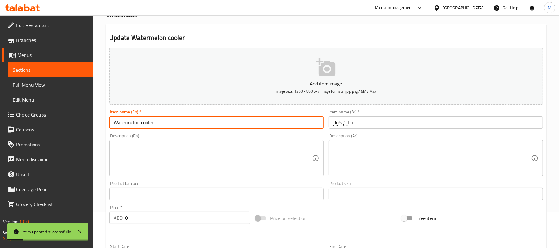
click at [144, 125] on input "Watermelon cooler" at bounding box center [216, 122] width 214 height 12
type input "Watermelon Cooler"
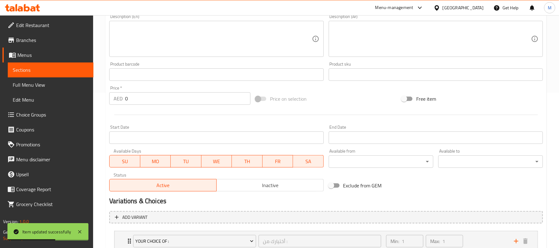
scroll to position [201, 0]
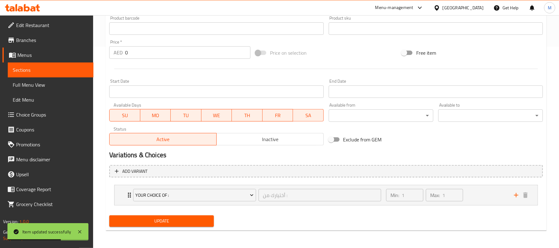
click at [145, 227] on div "Update" at bounding box center [161, 220] width 109 height 16
click at [151, 214] on div "Update" at bounding box center [161, 220] width 109 height 16
click at [118, 191] on div "Your Choice of : أختيارك من : ​ Min: 1 ​ Max: 1 ​" at bounding box center [325, 195] width 423 height 20
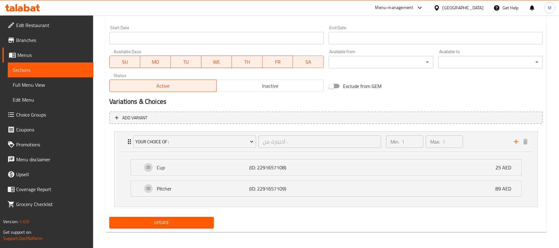
scroll to position [257, 0]
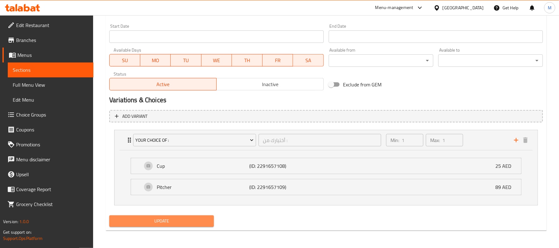
click at [144, 219] on span "Update" at bounding box center [161, 221] width 95 height 8
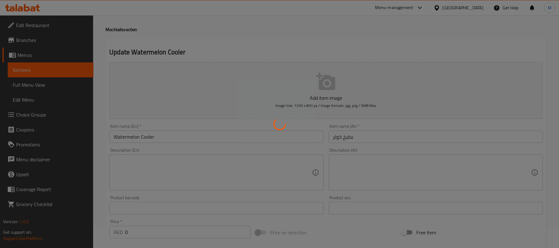
scroll to position [0, 0]
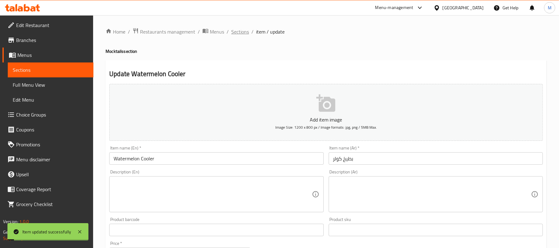
click at [242, 28] on span "Sections" at bounding box center [240, 31] width 18 height 7
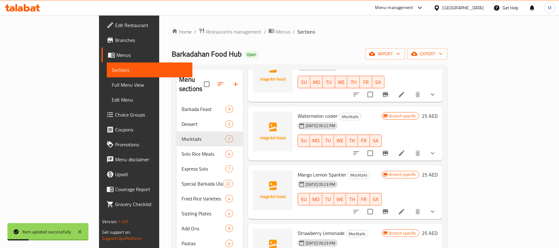
scroll to position [124, 0]
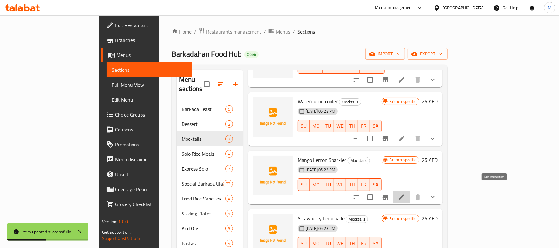
click at [404, 194] on icon at bounding box center [402, 197] width 6 height 6
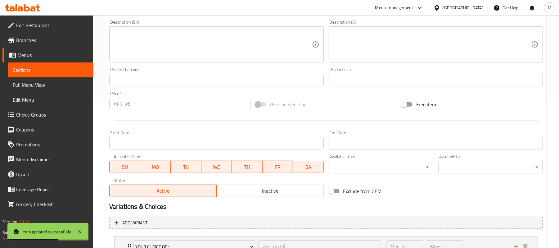
scroll to position [165, 0]
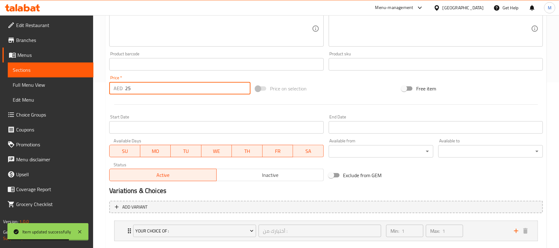
drag, startPoint x: 135, startPoint y: 85, endPoint x: 113, endPoint y: 91, distance: 23.3
click at [113, 91] on div "AED 25 Price *" at bounding box center [179, 88] width 141 height 12
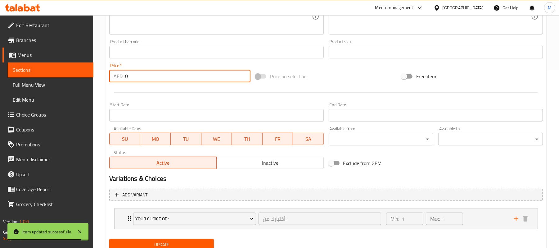
scroll to position [201, 0]
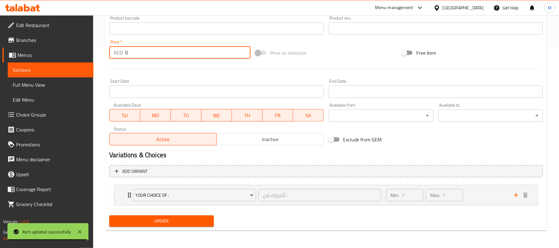
type input "0"
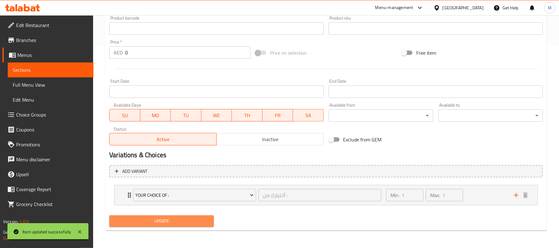
click at [127, 226] on button "Update" at bounding box center [161, 220] width 105 height 11
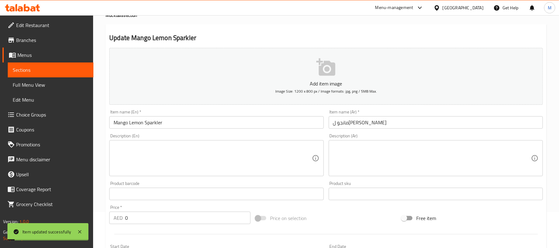
scroll to position [0, 0]
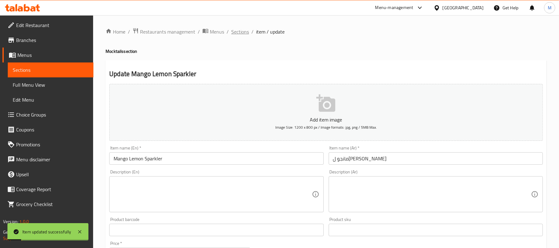
click at [246, 30] on span "Sections" at bounding box center [240, 31] width 18 height 7
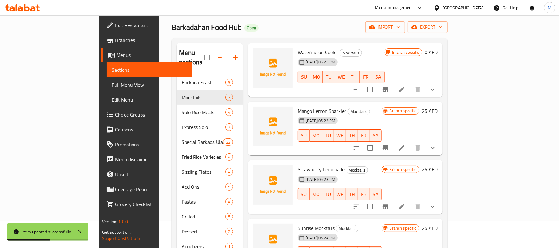
scroll to position [41, 0]
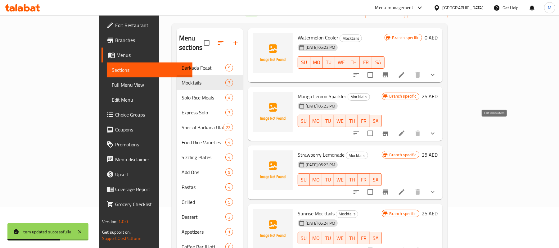
click at [405, 129] on icon at bounding box center [401, 132] width 7 height 7
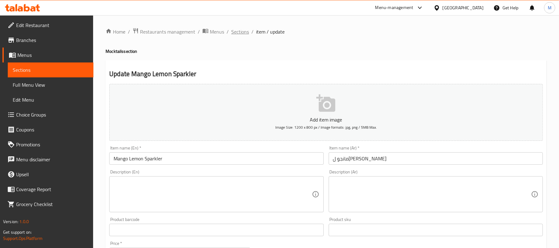
click at [237, 32] on span "Sections" at bounding box center [240, 31] width 18 height 7
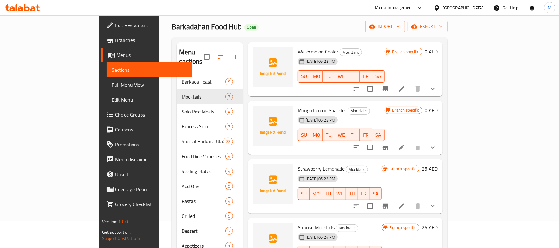
scroll to position [41, 0]
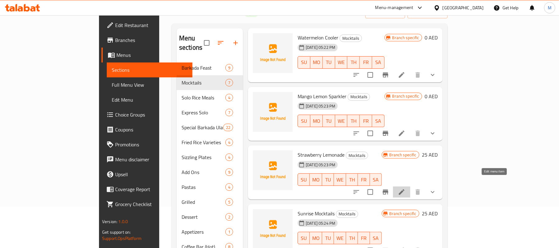
click at [405, 188] on icon at bounding box center [401, 191] width 7 height 7
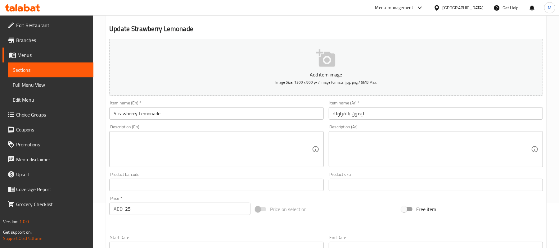
scroll to position [124, 0]
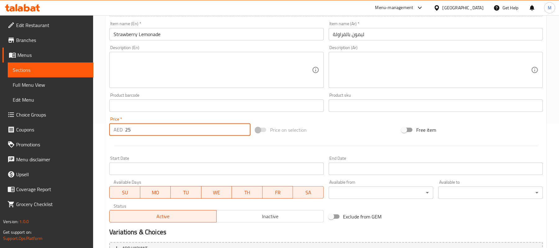
drag, startPoint x: 130, startPoint y: 132, endPoint x: 124, endPoint y: 132, distance: 6.2
click at [124, 132] on div "AED 25 Price *" at bounding box center [179, 129] width 141 height 12
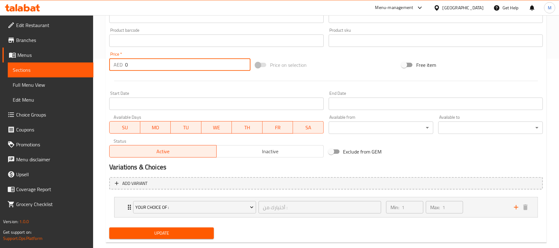
scroll to position [201, 0]
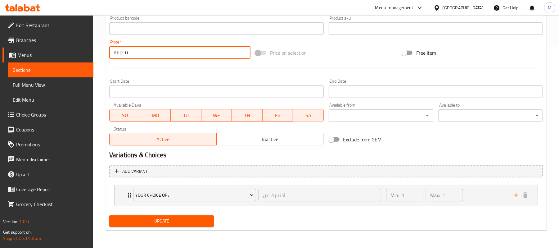
type input "0"
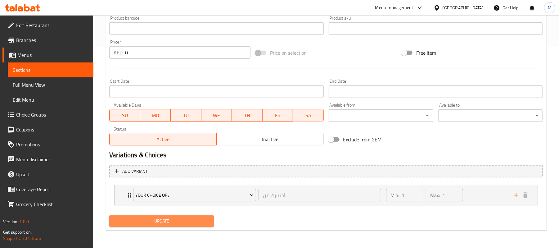
click at [144, 222] on span "Update" at bounding box center [161, 221] width 95 height 8
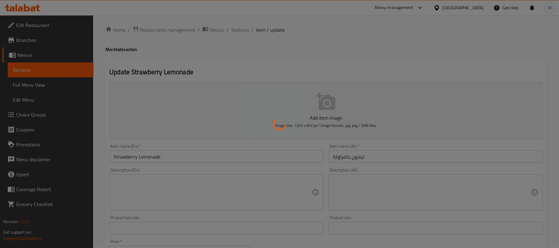
scroll to position [0, 0]
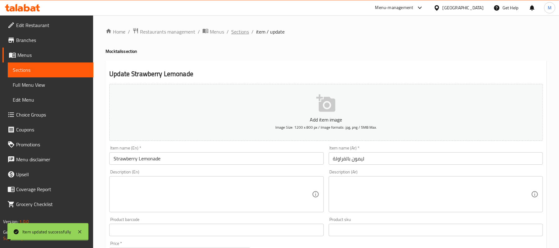
click at [240, 29] on span "Sections" at bounding box center [240, 31] width 18 height 7
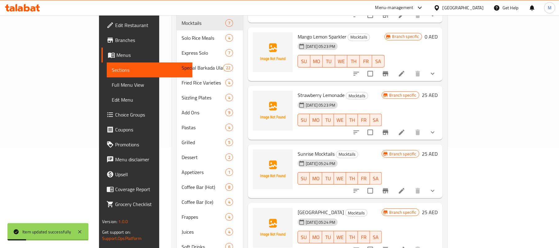
scroll to position [118, 0]
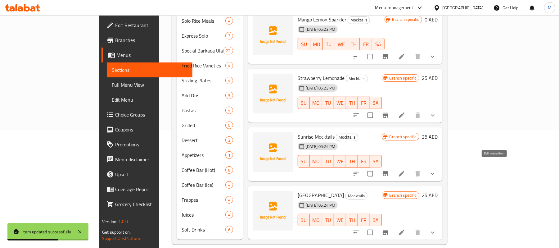
click at [405, 170] on icon at bounding box center [401, 173] width 7 height 7
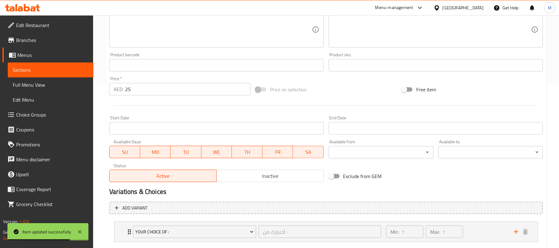
scroll to position [165, 0]
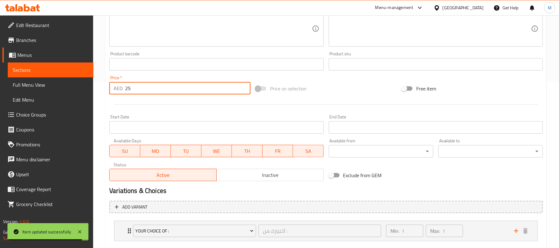
drag, startPoint x: 132, startPoint y: 87, endPoint x: 114, endPoint y: 90, distance: 17.8
click at [114, 90] on div "AED 25 Price *" at bounding box center [179, 88] width 141 height 12
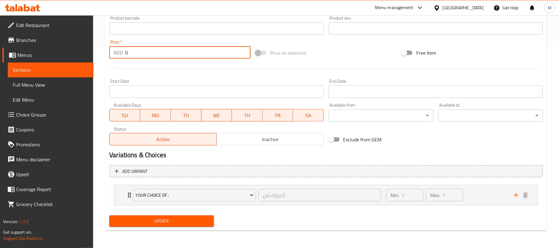
type input "0"
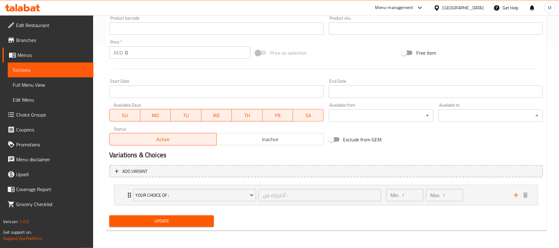
click at [189, 211] on div "Add variant Your Choice of : أختيارك من : ​ Min: 1 ​ Max: 1 ​ Cup (ID: 22916571…" at bounding box center [326, 187] width 438 height 51
click at [190, 217] on span "Update" at bounding box center [161, 221] width 95 height 8
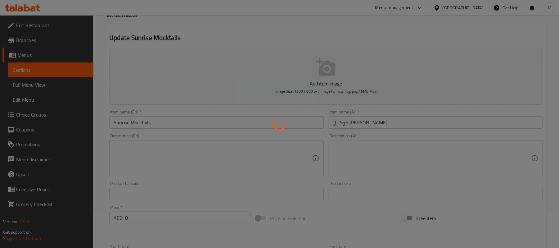
scroll to position [0, 0]
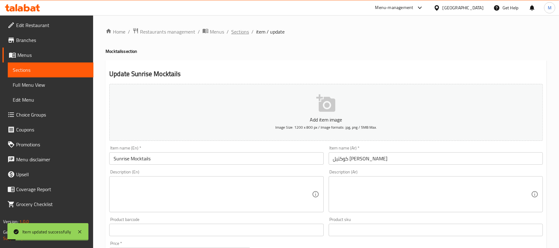
click at [241, 31] on span "Sections" at bounding box center [240, 31] width 18 height 7
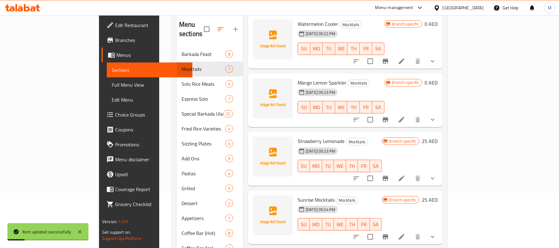
scroll to position [118, 0]
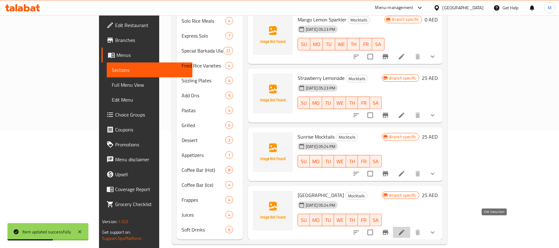
click at [404, 229] on icon at bounding box center [402, 232] width 6 height 6
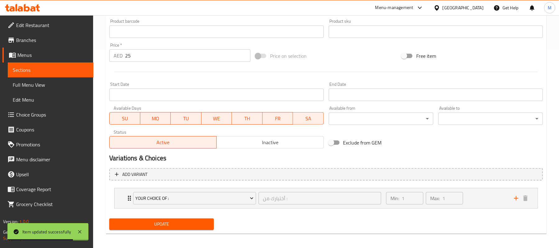
scroll to position [201, 0]
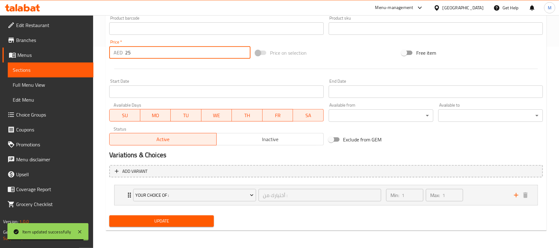
drag, startPoint x: 136, startPoint y: 53, endPoint x: 122, endPoint y: 54, distance: 14.0
click at [122, 54] on div "AED 25 Price *" at bounding box center [179, 52] width 141 height 12
type input "0"
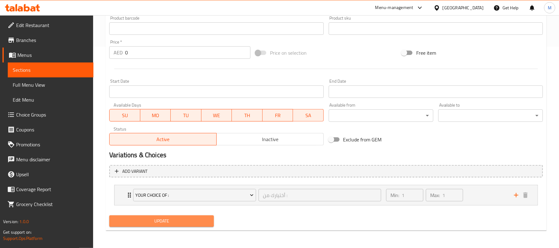
click at [159, 225] on span "Update" at bounding box center [161, 221] width 95 height 8
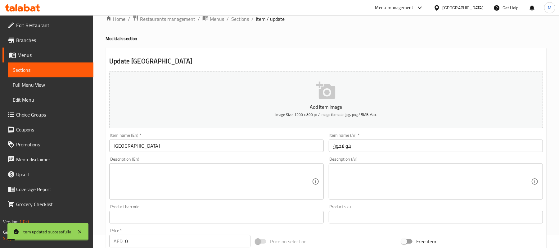
scroll to position [0, 0]
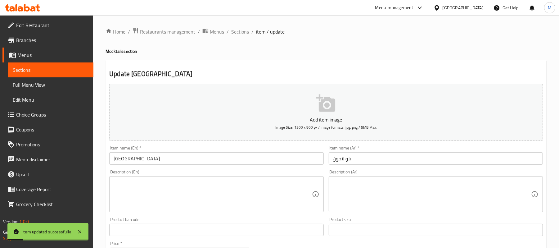
click at [240, 32] on span "Sections" at bounding box center [240, 31] width 18 height 7
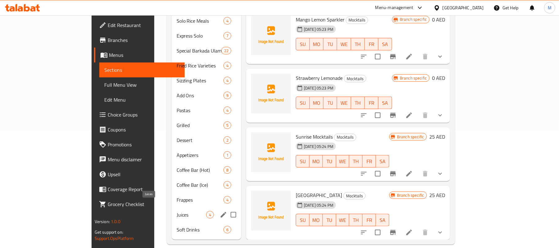
click at [176, 211] on span "Juices" at bounding box center [190, 214] width 29 height 7
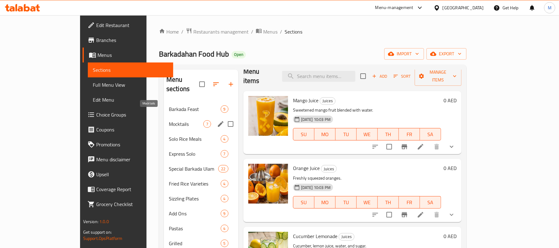
click at [169, 120] on span "Mocktails" at bounding box center [186, 123] width 34 height 7
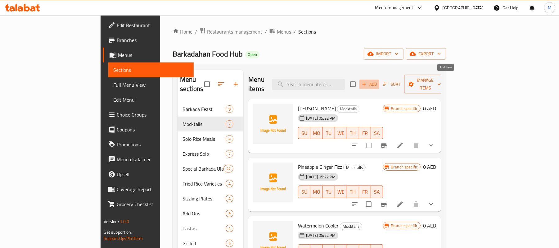
click at [378, 81] on span "Add" at bounding box center [369, 84] width 17 height 7
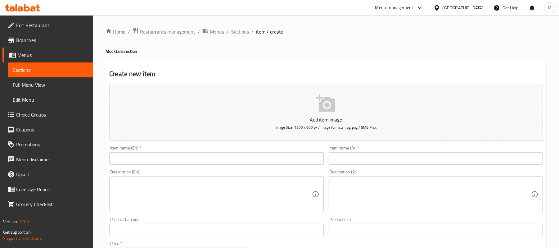
click at [226, 158] on input "text" at bounding box center [216, 158] width 214 height 12
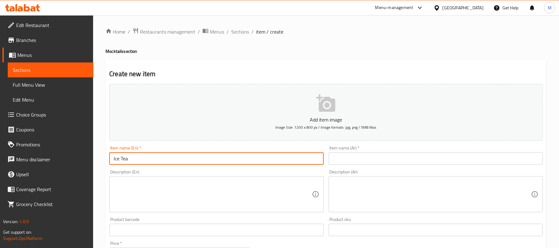
type input "Ice Tea"
click at [347, 160] on input "text" at bounding box center [435, 158] width 214 height 12
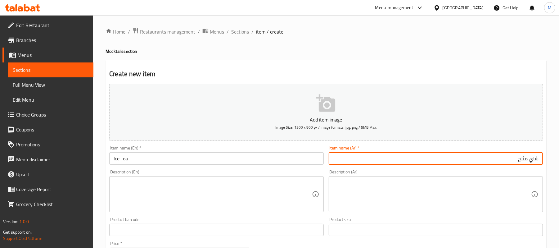
type input "شاي مثلج"
click at [513, 66] on div "Create new item Add item image Image Size: 1200 x 800 px / Image formats: jpg, …" at bounding box center [325, 240] width 441 height 361
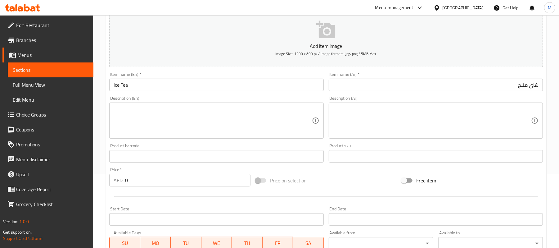
scroll to position [190, 0]
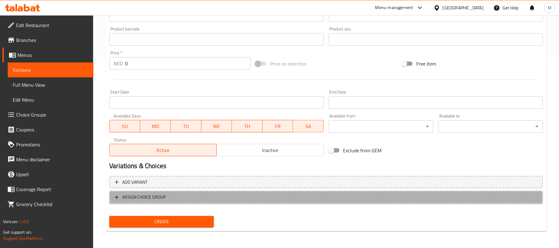
click at [123, 199] on span "ASSIGN CHOICE GROUP" at bounding box center [143, 197] width 43 height 8
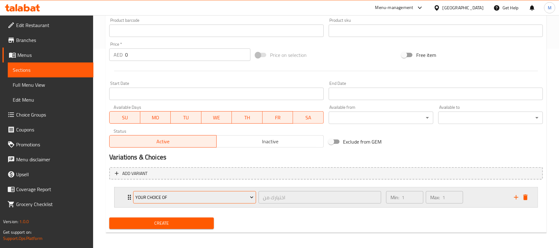
scroll to position [201, 0]
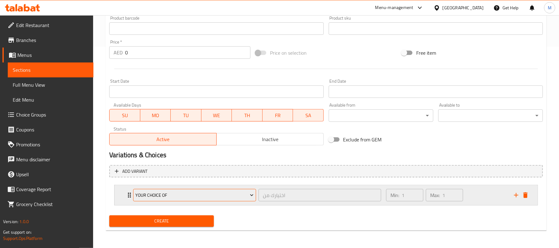
click at [184, 192] on span "Your Choice Of" at bounding box center [195, 195] width 118 height 8
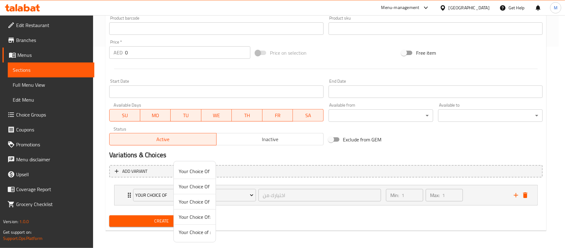
click at [200, 229] on span "Your Choice of :" at bounding box center [195, 231] width 32 height 7
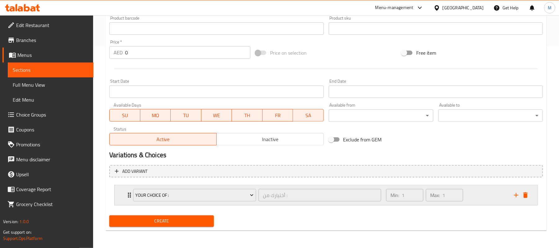
click at [123, 195] on div "Your Choice of : أختيارك من : ​ Min: 1 ​ Max: 1 ​" at bounding box center [325, 195] width 423 height 20
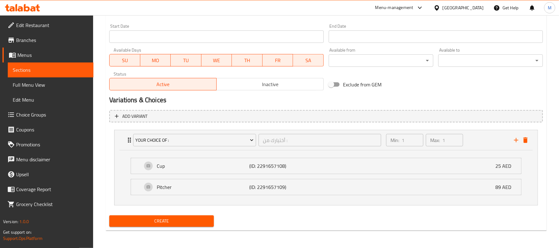
scroll to position [257, 0]
click at [146, 220] on span "Create" at bounding box center [161, 221] width 95 height 8
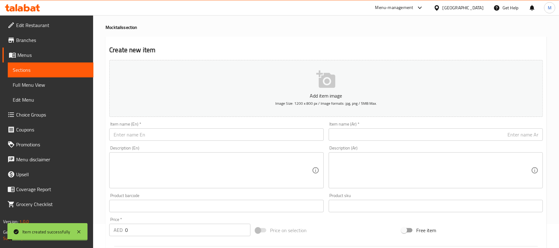
scroll to position [0, 0]
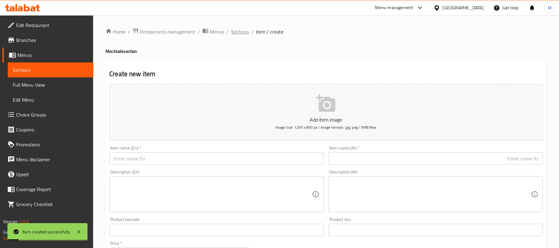
click at [242, 29] on span "Sections" at bounding box center [240, 31] width 18 height 7
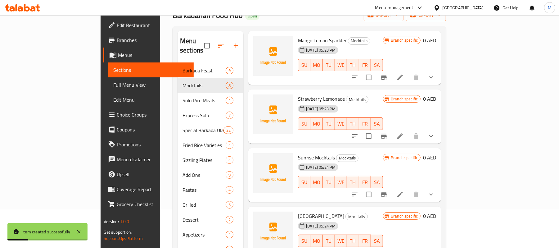
scroll to position [118, 0]
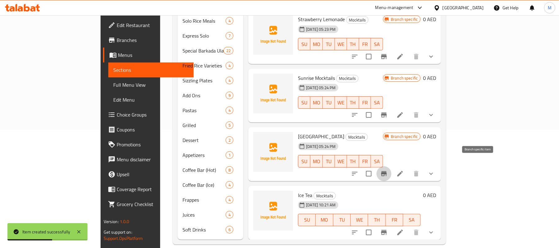
click at [391, 166] on button "Branch-specific-item" at bounding box center [383, 173] width 15 height 15
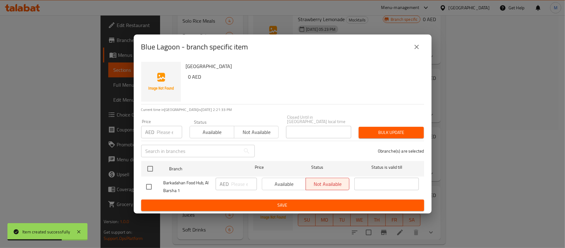
click at [417, 49] on icon "close" at bounding box center [416, 46] width 7 height 7
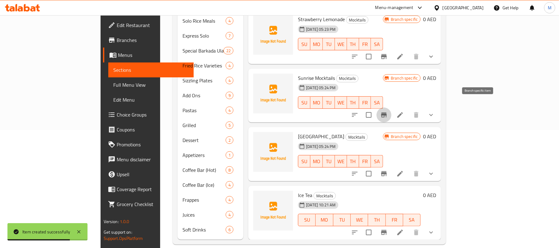
click at [387, 111] on icon "Branch-specific-item" at bounding box center [383, 114] width 7 height 7
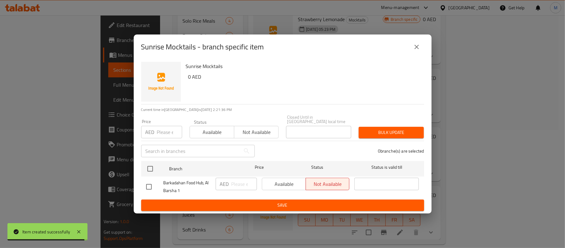
click at [416, 52] on button "close" at bounding box center [416, 46] width 15 height 15
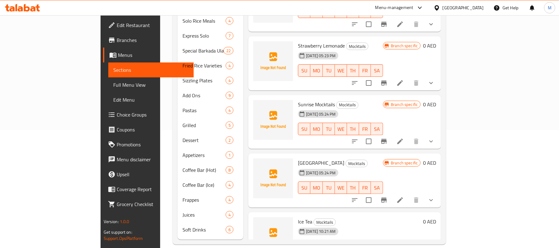
scroll to position [122, 0]
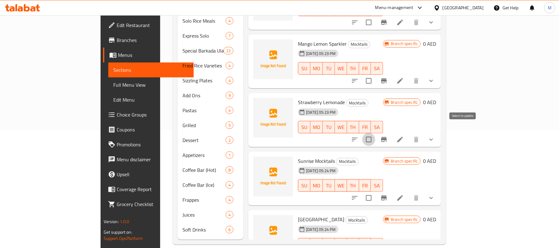
click at [375, 133] on input "checkbox" at bounding box center [368, 139] width 13 height 13
checkbox input "false"
click at [387, 136] on icon "Branch-specific-item" at bounding box center [383, 139] width 7 height 7
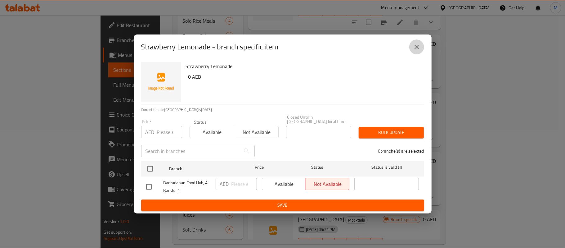
click at [412, 45] on button "close" at bounding box center [416, 46] width 15 height 15
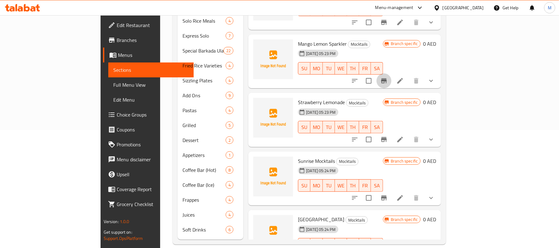
click at [386, 78] on icon "Branch-specific-item" at bounding box center [384, 80] width 6 height 5
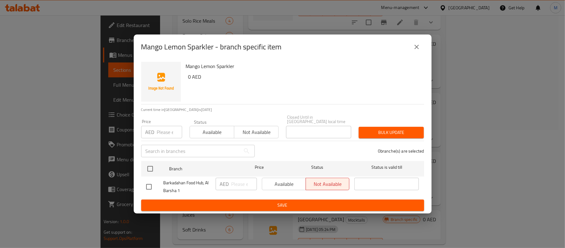
click at [418, 47] on icon "close" at bounding box center [416, 46] width 7 height 7
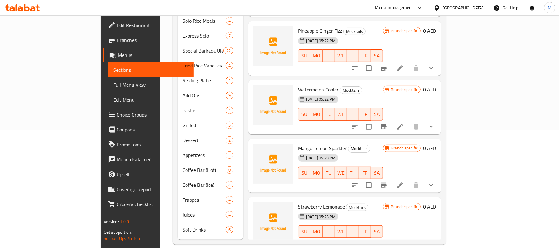
scroll to position [0, 0]
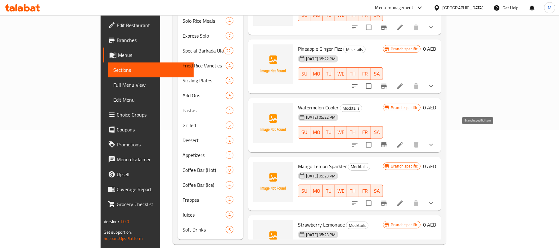
click at [387, 141] on icon "Branch-specific-item" at bounding box center [383, 144] width 7 height 7
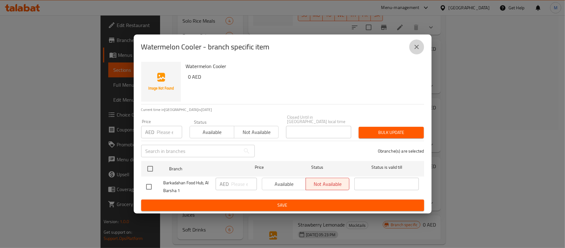
click at [413, 43] on icon "close" at bounding box center [416, 46] width 7 height 7
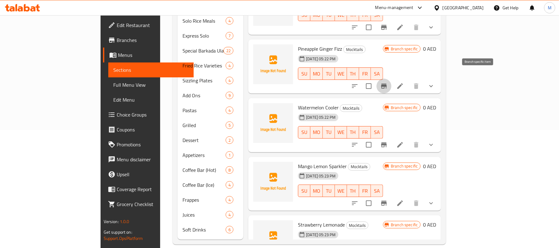
click at [387, 82] on icon "Branch-specific-item" at bounding box center [383, 85] width 7 height 7
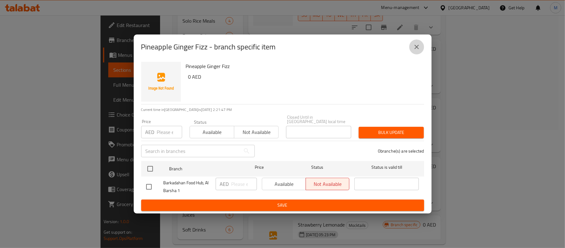
click at [418, 40] on button "close" at bounding box center [416, 46] width 15 height 15
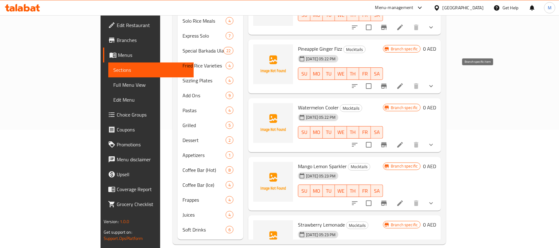
click at [386, 83] on icon "Branch-specific-item" at bounding box center [384, 85] width 6 height 5
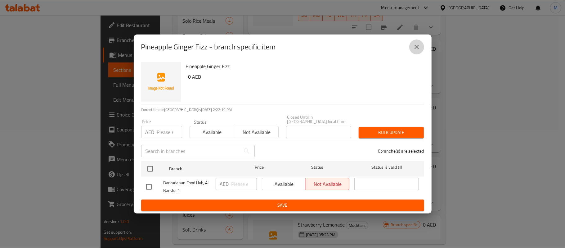
click at [415, 45] on icon "close" at bounding box center [416, 47] width 4 height 4
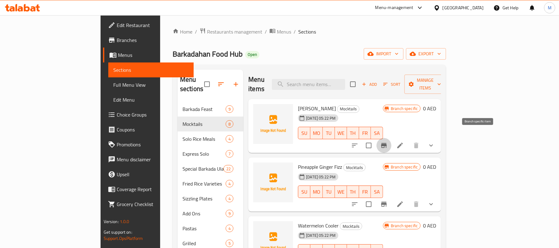
click at [387, 141] on icon "Branch-specific-item" at bounding box center [383, 144] width 7 height 7
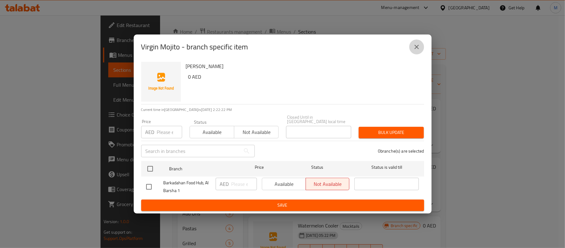
click at [411, 45] on button "close" at bounding box center [416, 46] width 15 height 15
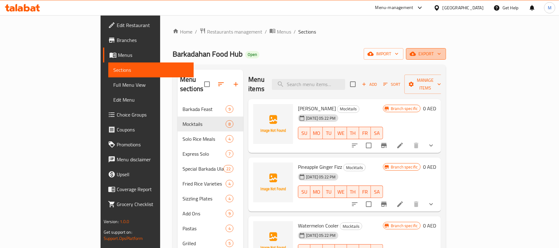
click at [416, 54] on icon "button" at bounding box center [412, 54] width 6 height 6
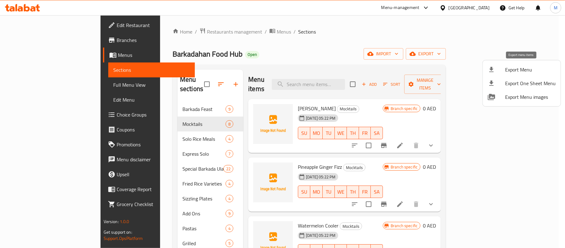
click at [509, 68] on span "Export Menu" at bounding box center [530, 69] width 51 height 7
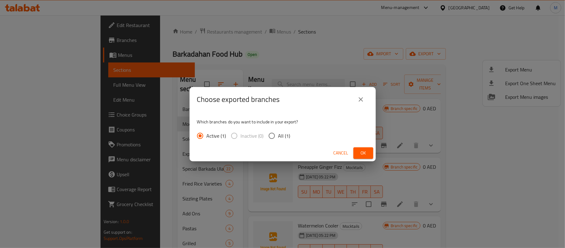
click at [271, 136] on input "All (1)" at bounding box center [271, 135] width 13 height 13
radio input "true"
click at [44, 83] on div "Choose exported branches Which branches do you want to include in your export? …" at bounding box center [282, 124] width 565 height 248
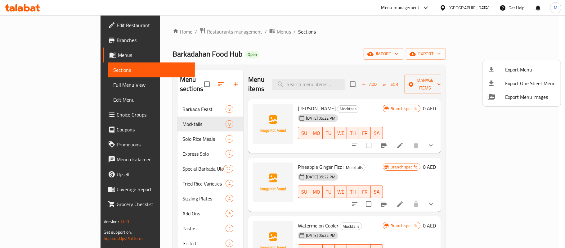
click at [44, 83] on div at bounding box center [282, 124] width 565 height 248
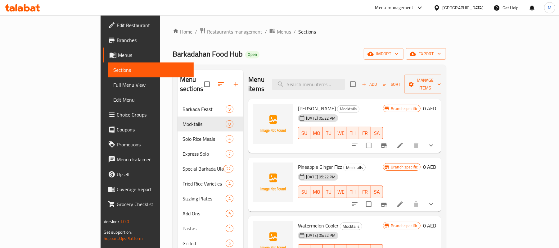
click at [113, 83] on span "Full Menu View" at bounding box center [151, 84] width 76 height 7
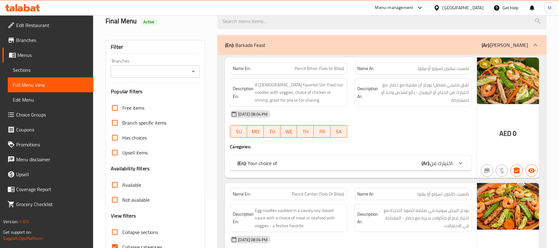
scroll to position [124, 0]
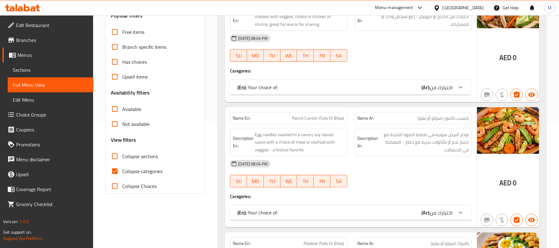
click at [115, 155] on input "Collapse sections" at bounding box center [114, 156] width 15 height 15
checkbox input "true"
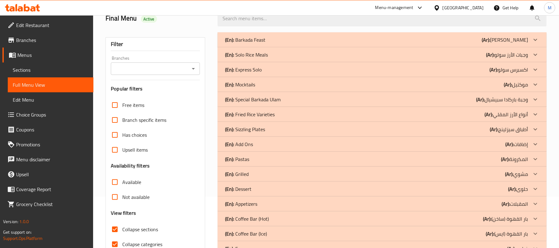
scroll to position [0, 0]
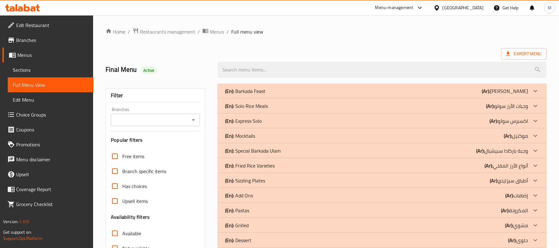
click at [445, 136] on div "(En): Mocktails (Ar): موكتيل" at bounding box center [376, 135] width 303 height 7
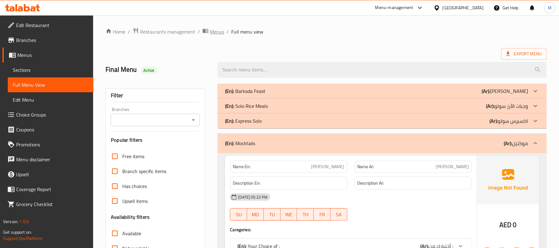
click at [217, 30] on span "Menus" at bounding box center [217, 31] width 14 height 7
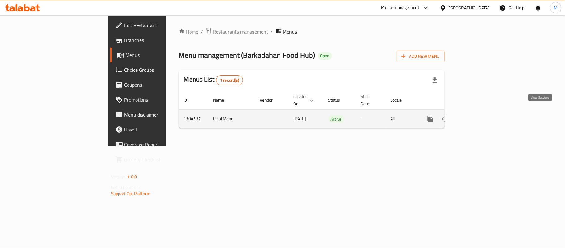
click at [478, 115] on icon "enhanced table" at bounding box center [474, 118] width 7 height 7
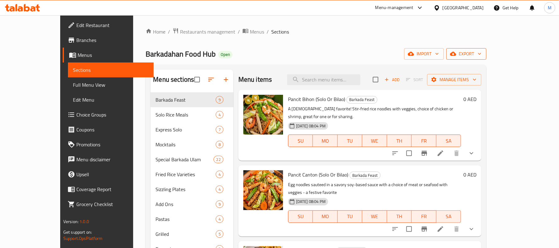
click at [481, 53] on span "export" at bounding box center [466, 54] width 30 height 8
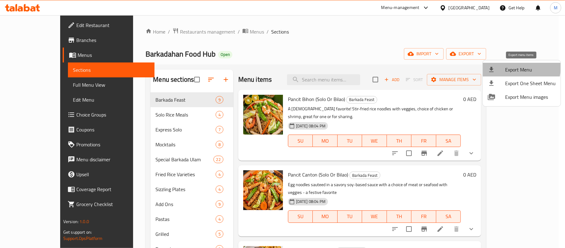
click at [511, 66] on span "Export Menu" at bounding box center [530, 69] width 51 height 7
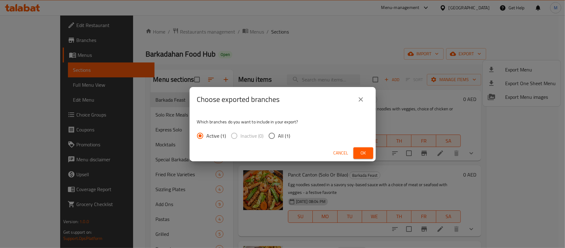
click at [269, 134] on input "All (1)" at bounding box center [271, 135] width 13 height 13
radio input "true"
click at [366, 147] on button "Ok" at bounding box center [363, 152] width 20 height 11
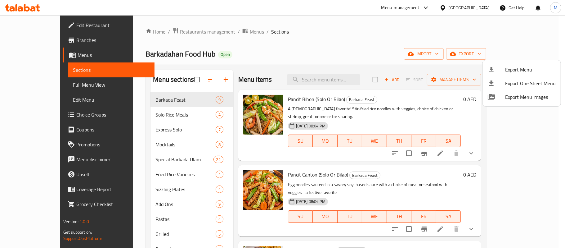
click at [468, 7] on div at bounding box center [282, 124] width 565 height 248
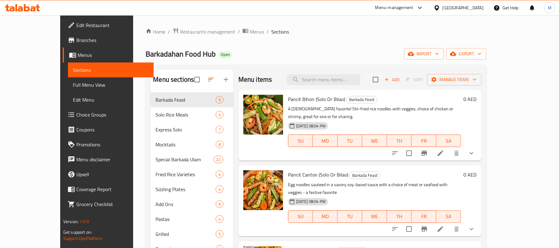
click at [467, 7] on div "[GEOGRAPHIC_DATA]" at bounding box center [462, 7] width 41 height 7
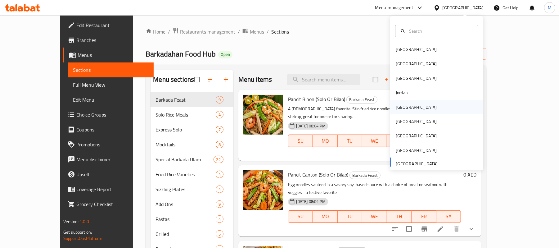
click at [408, 106] on div "[GEOGRAPHIC_DATA]" at bounding box center [436, 107] width 93 height 14
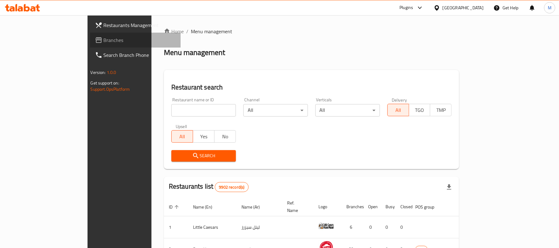
click at [104, 37] on span "Branches" at bounding box center [140, 39] width 72 height 7
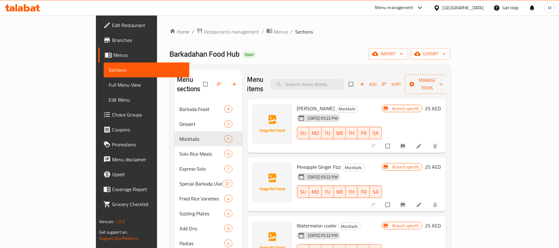
click at [112, 114] on span "Choice Groups" at bounding box center [148, 114] width 72 height 7
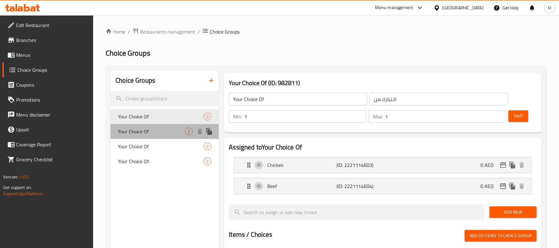
click at [138, 131] on span "Your Choice Of" at bounding box center [151, 130] width 67 height 7
type input "Your Choice Of"
type input "اختيارك من"
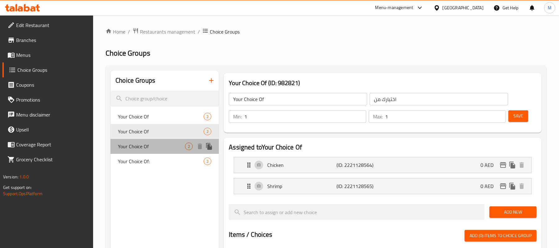
click at [142, 144] on span "Your Choice Of" at bounding box center [151, 145] width 67 height 7
type input "Your Choice Of"
type input "اختيارك من"
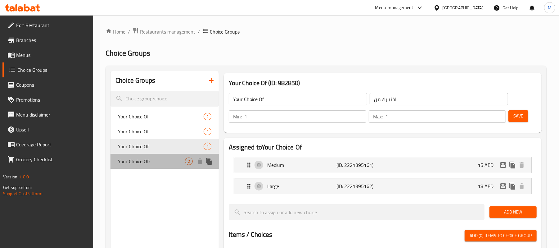
click at [148, 168] on div "Your Choice Of: 2" at bounding box center [164, 161] width 108 height 15
type input "Your Choice Of:"
type input "اختيارك من:"
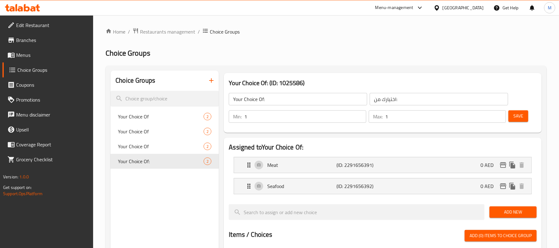
click at [212, 76] on button "button" at bounding box center [211, 80] width 15 height 15
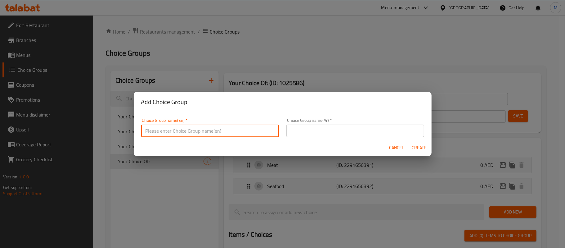
click at [211, 132] on input "text" at bounding box center [210, 130] width 138 height 12
type input "Your Choice of :"
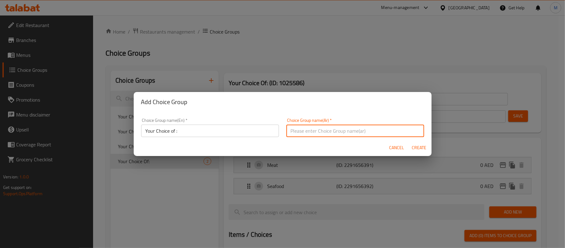
click at [329, 132] on input "text" at bounding box center [355, 130] width 138 height 12
type input "أختيارك من :"
click at [417, 147] on span "Create" at bounding box center [419, 148] width 15 height 8
type input "Your Choice of :"
type input "أختيارك من :"
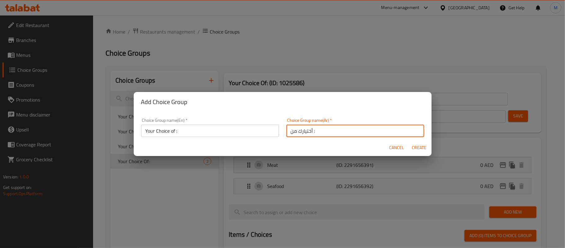
type input "0"
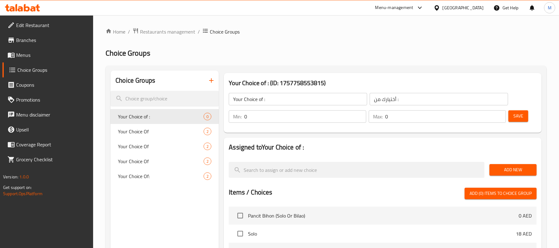
click at [504, 166] on span "Add New" at bounding box center [512, 170] width 37 height 8
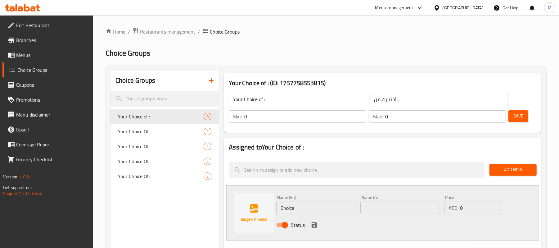
click at [303, 209] on input "Choice" at bounding box center [315, 207] width 79 height 12
paste input "Pitcher"
click at [372, 209] on input "text" at bounding box center [399, 207] width 79 height 12
click at [290, 203] on input "Pitcher" at bounding box center [315, 207] width 79 height 12
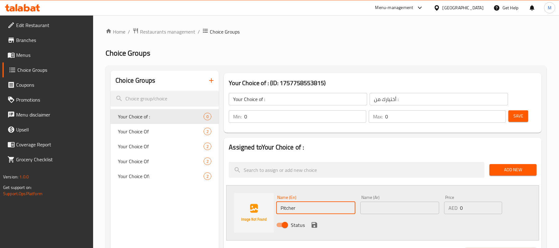
click at [290, 203] on input "Pitcher" at bounding box center [315, 207] width 79 height 12
type input "Cup"
click at [375, 205] on input "text" at bounding box center [399, 207] width 79 height 12
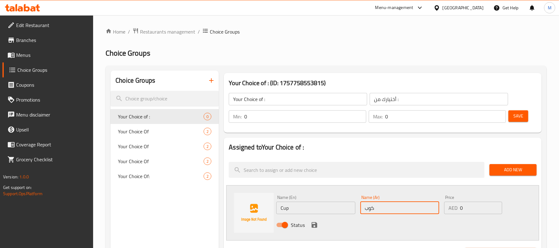
type input "كوب"
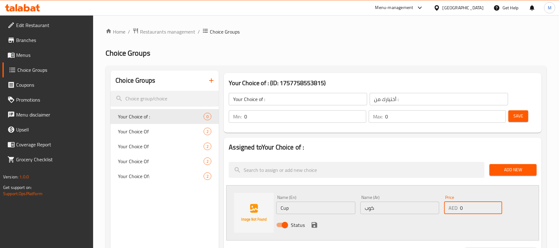
drag, startPoint x: 465, startPoint y: 212, endPoint x: 460, endPoint y: 211, distance: 5.7
click at [460, 211] on input "0" at bounding box center [481, 207] width 42 height 12
type input "25"
click at [311, 224] on icon "save" at bounding box center [313, 224] width 7 height 7
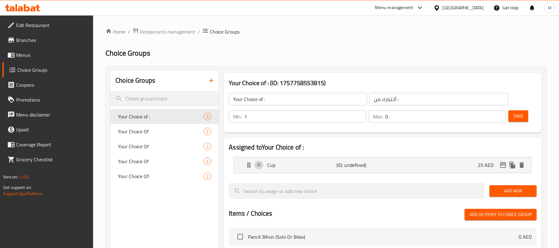
type input "1"
click at [359, 113] on input "1" at bounding box center [305, 116] width 122 height 12
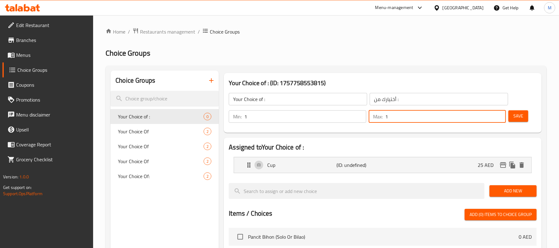
type input "1"
click at [500, 114] on input "1" at bounding box center [445, 116] width 121 height 12
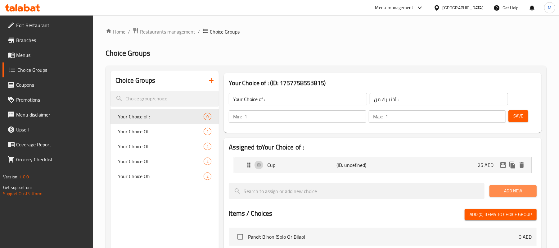
click at [510, 186] on button "Add New" at bounding box center [512, 190] width 47 height 11
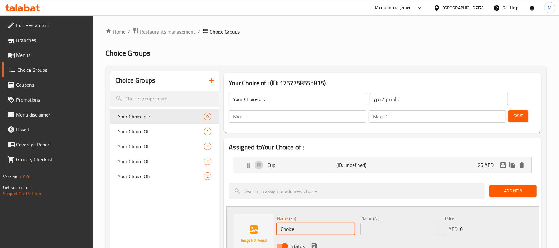
click at [287, 234] on input "Choice" at bounding box center [315, 228] width 79 height 12
paste input "Pitcher"
type input "Pitcher"
click at [403, 231] on input "text" at bounding box center [399, 228] width 79 height 12
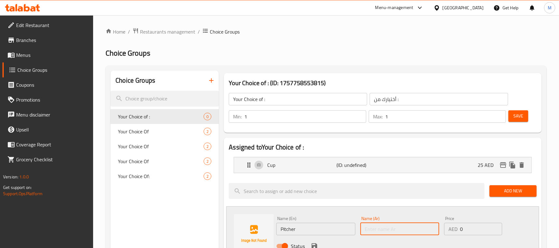
paste input "إبريق"
type input "إبريق"
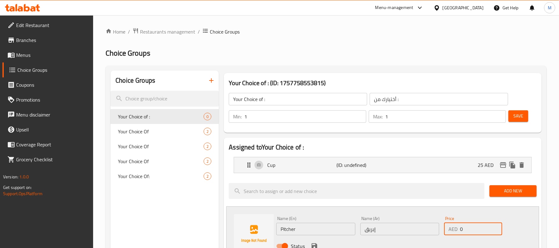
drag, startPoint x: 466, startPoint y: 234, endPoint x: 458, endPoint y: 233, distance: 8.1
click at [458, 233] on div "AED 0 Price" at bounding box center [473, 228] width 58 height 12
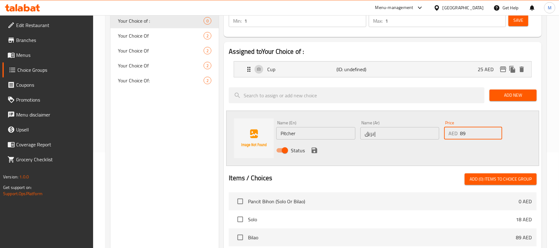
scroll to position [116, 0]
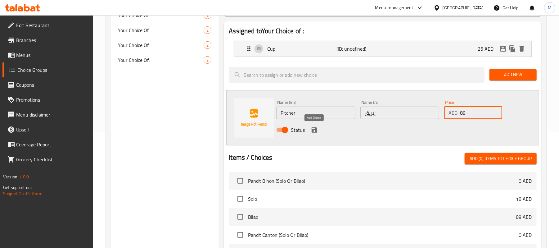
type input "89"
click at [315, 126] on icon "save" at bounding box center [313, 129] width 7 height 7
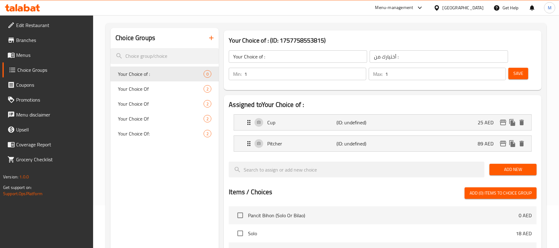
scroll to position [0, 0]
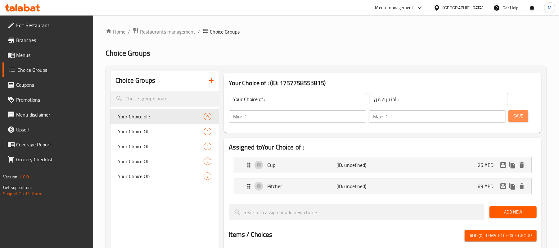
drag, startPoint x: 517, startPoint y: 111, endPoint x: 462, endPoint y: 190, distance: 97.1
click at [518, 112] on button "Save" at bounding box center [518, 115] width 20 height 11
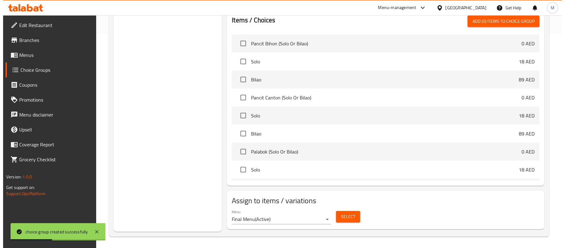
scroll to position [216, 0]
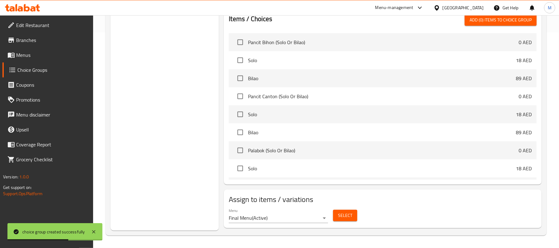
click at [343, 213] on span "Select" at bounding box center [345, 215] width 14 height 8
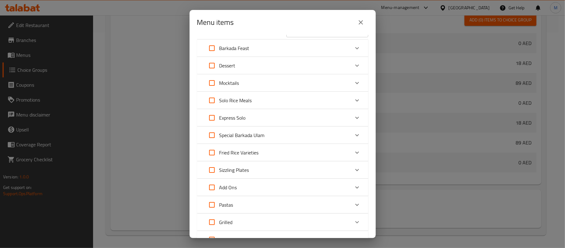
scroll to position [0, 0]
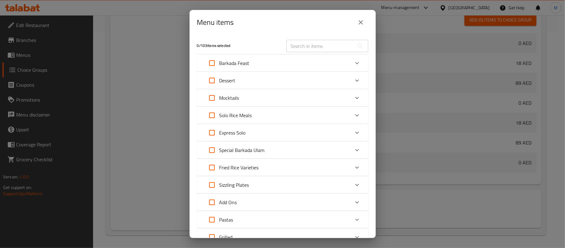
click at [235, 96] on p "Mocktails" at bounding box center [229, 97] width 20 height 7
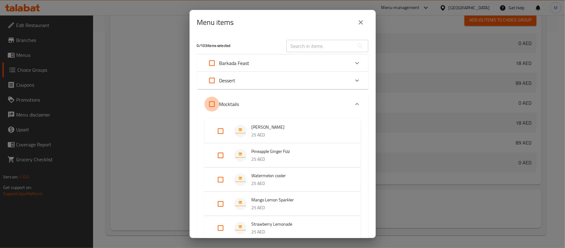
click at [212, 97] on input "Expand" at bounding box center [211, 103] width 15 height 15
checkbox input "true"
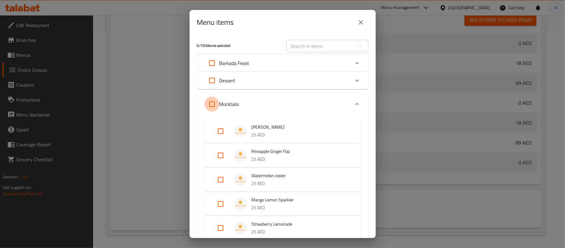
checkbox input "true"
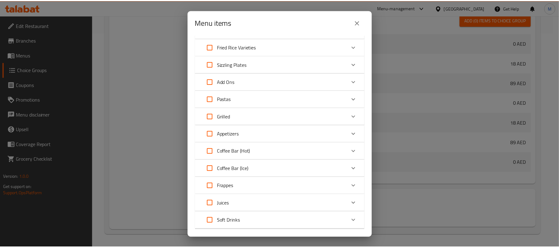
scroll to position [351, 0]
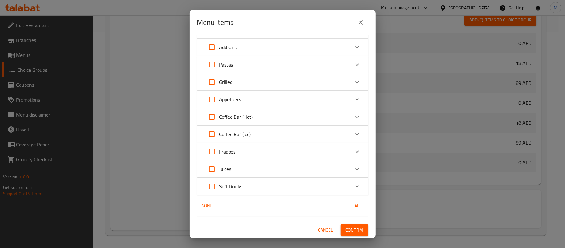
click at [355, 229] on span "Confirm" at bounding box center [355, 230] width 18 height 8
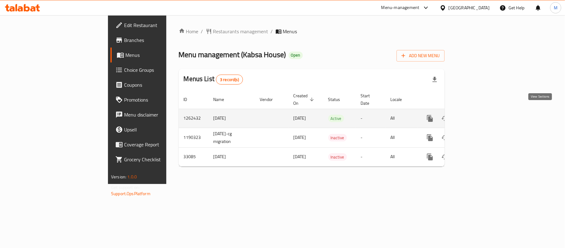
click at [478, 114] on icon "enhanced table" at bounding box center [474, 117] width 7 height 7
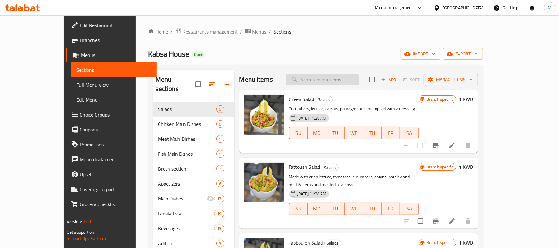
click at [332, 83] on input "search" at bounding box center [322, 79] width 73 height 11
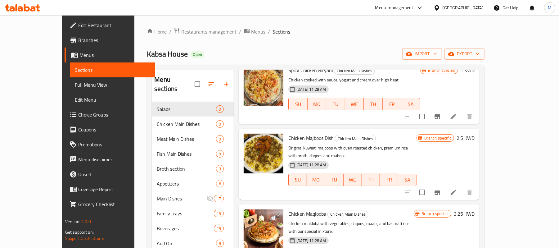
scroll to position [41, 0]
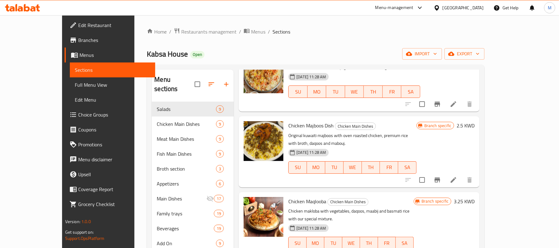
type input "Chi"
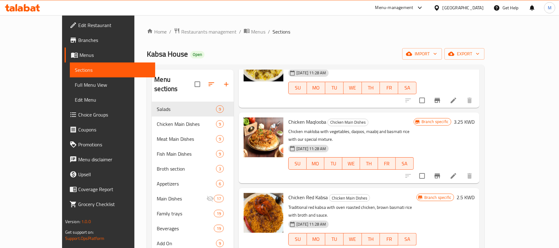
scroll to position [124, 0]
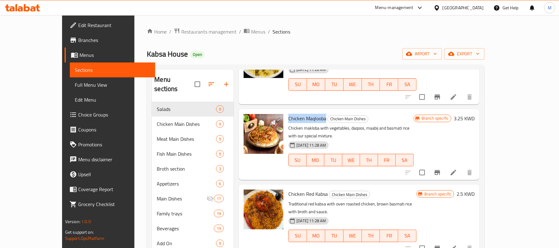
drag, startPoint x: 272, startPoint y: 108, endPoint x: 310, endPoint y: 110, distance: 38.2
click at [310, 114] on h6 "Chicken Maqlooba Chicken Main Dishes" at bounding box center [350, 118] width 125 height 9
copy span "Chicken Maqlooba"
click at [75, 85] on span "Full Menu View" at bounding box center [113, 84] width 76 height 7
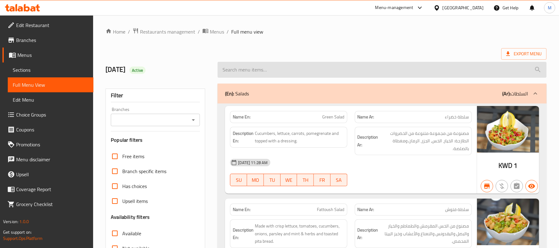
click at [277, 73] on input "search" at bounding box center [381, 70] width 329 height 16
paste input "Chicken Maqlooba"
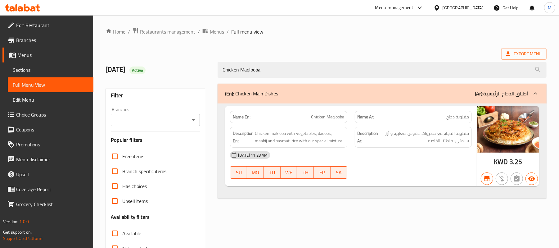
type input "Chicken Maqlooba"
click at [378, 214] on div "(En): Chicken Main Dishes (Ar): أطباق الدجاج الرئيسية Name En: Chicken Maqlooba…" at bounding box center [382, 201] width 336 height 242
